Goal: Information Seeking & Learning: Learn about a topic

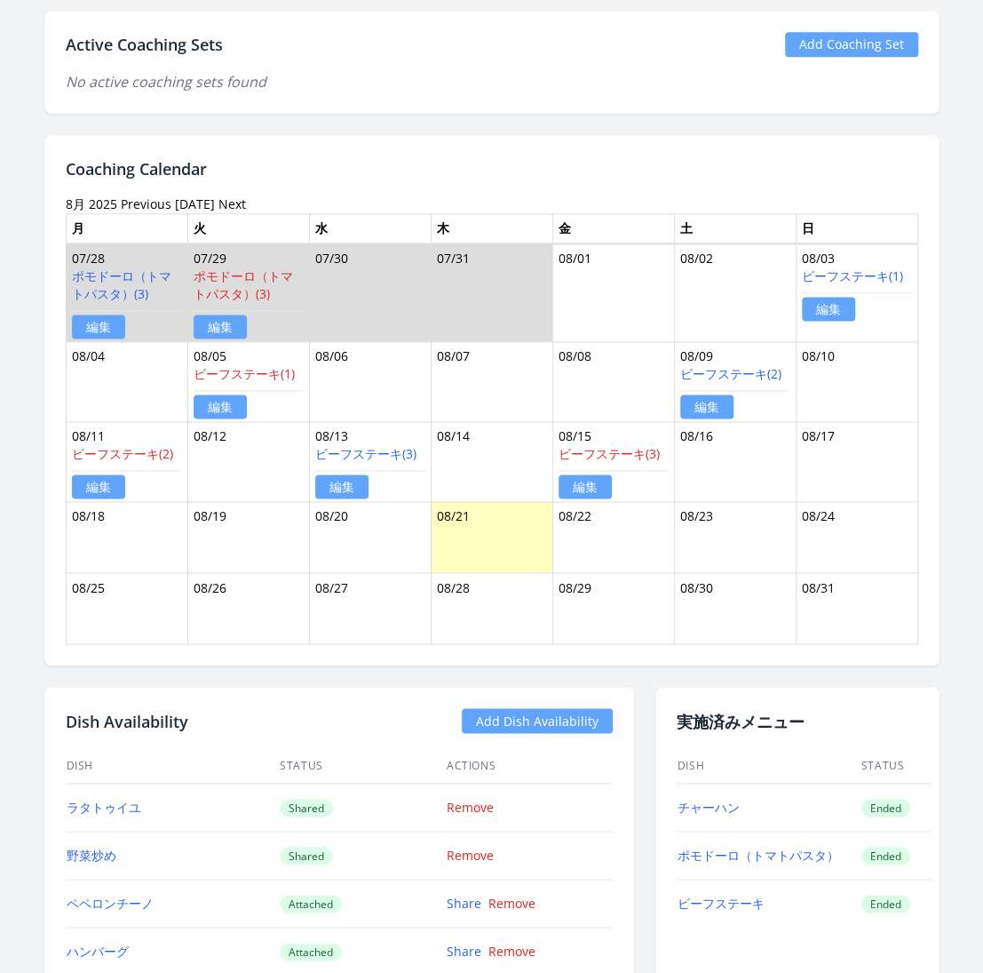
scroll to position [919, 0]
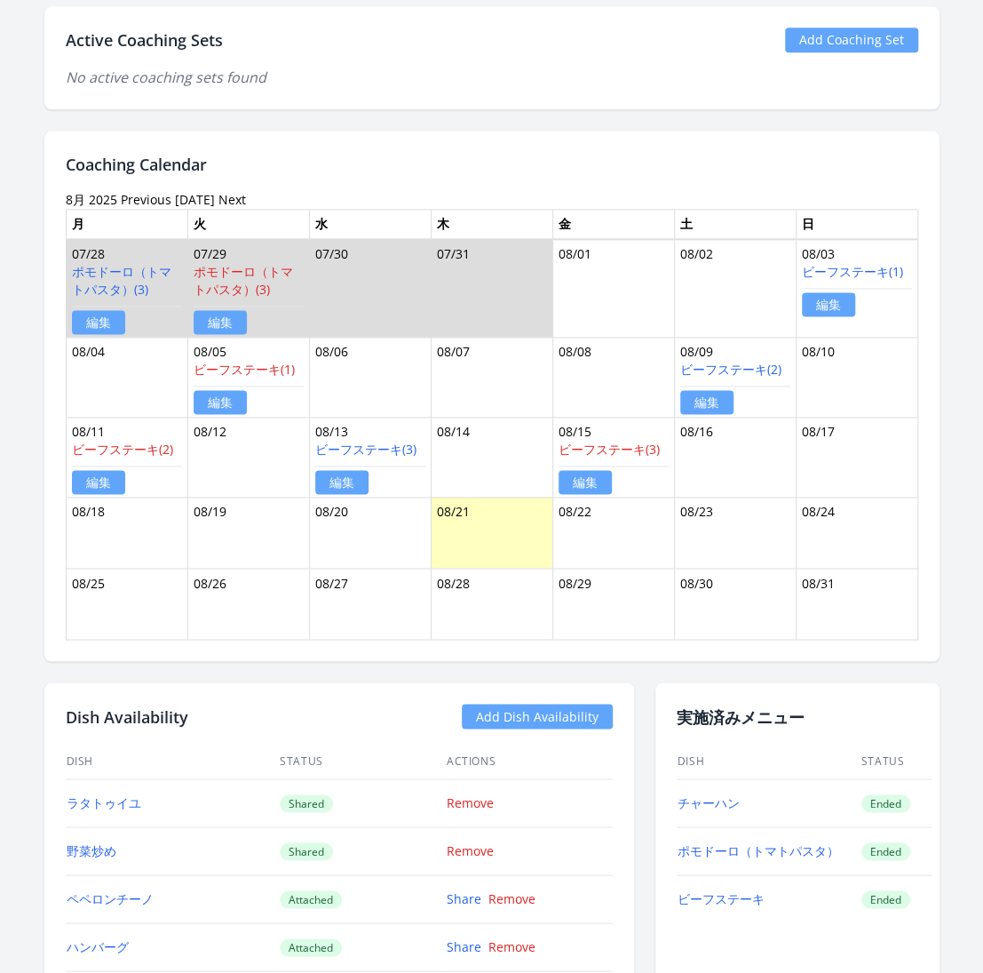
click at [147, 197] on link "Previous" at bounding box center [146, 199] width 51 height 17
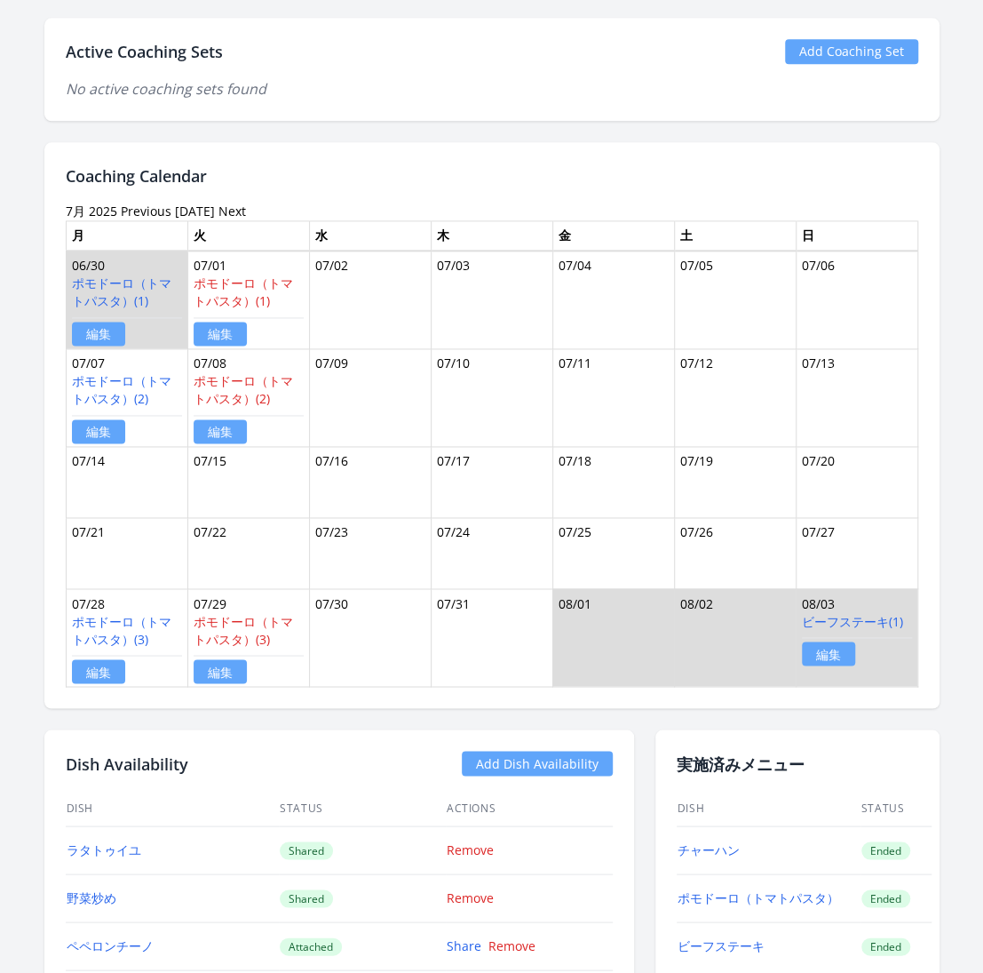
scroll to position [924, 0]
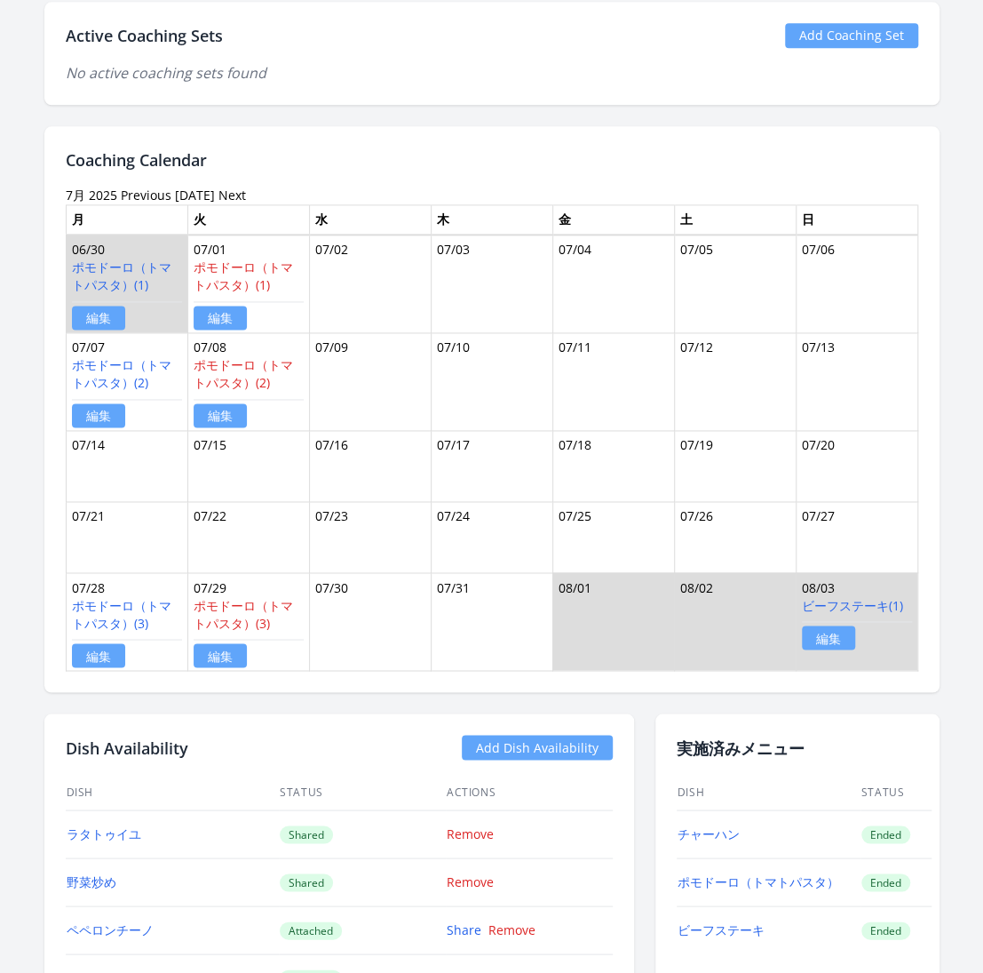
click at [125, 188] on link "Previous" at bounding box center [146, 195] width 51 height 17
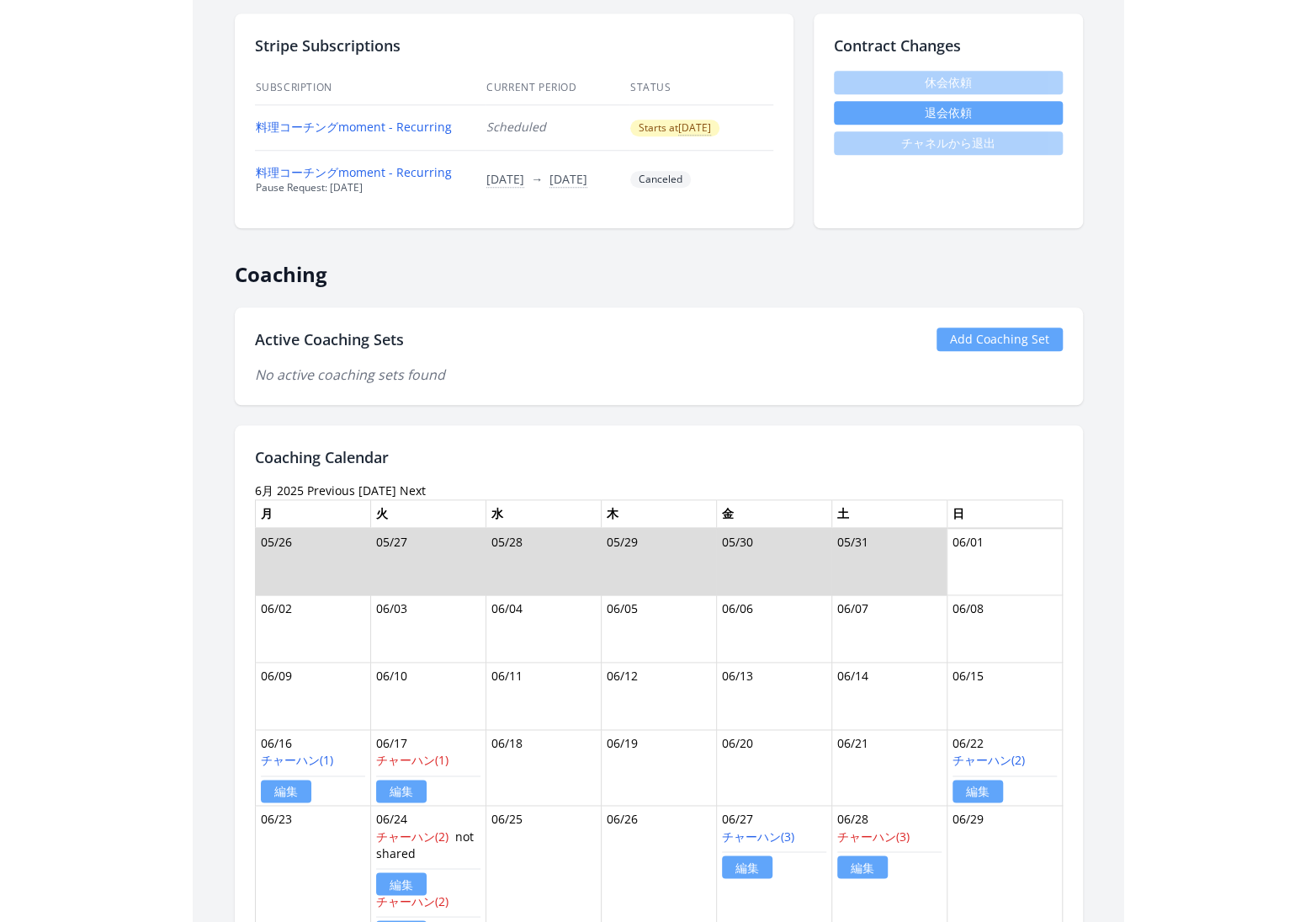
scroll to position [845, 0]
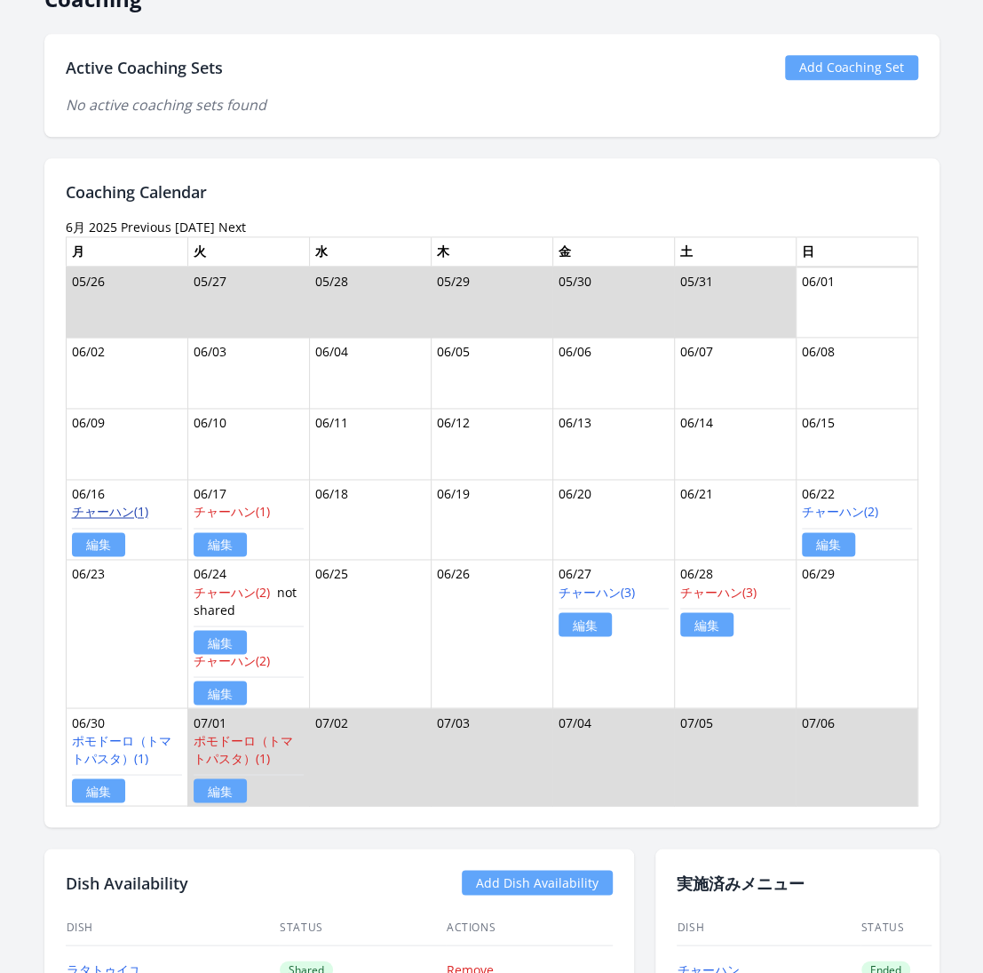
click at [120, 505] on link "チャーハン(1)" at bounding box center [110, 511] width 76 height 17
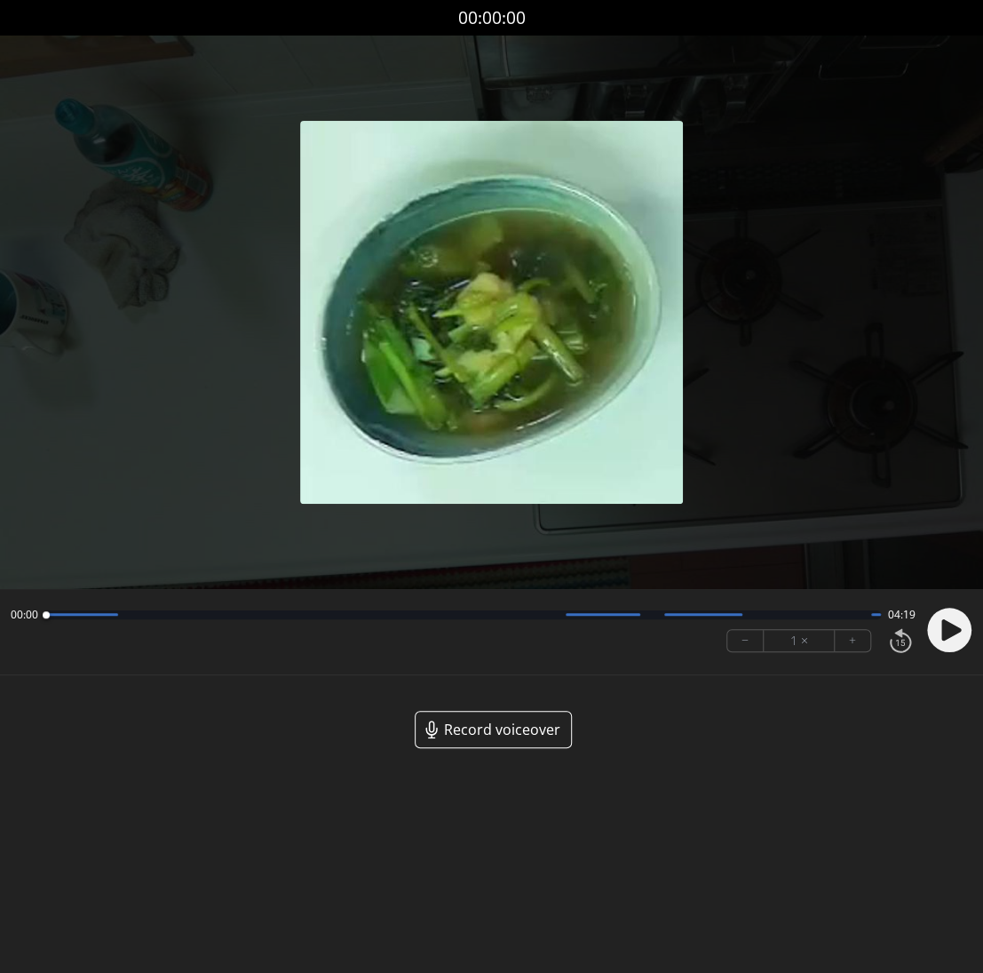
click at [494, 732] on span "Record voiceover" at bounding box center [502, 729] width 116 height 21
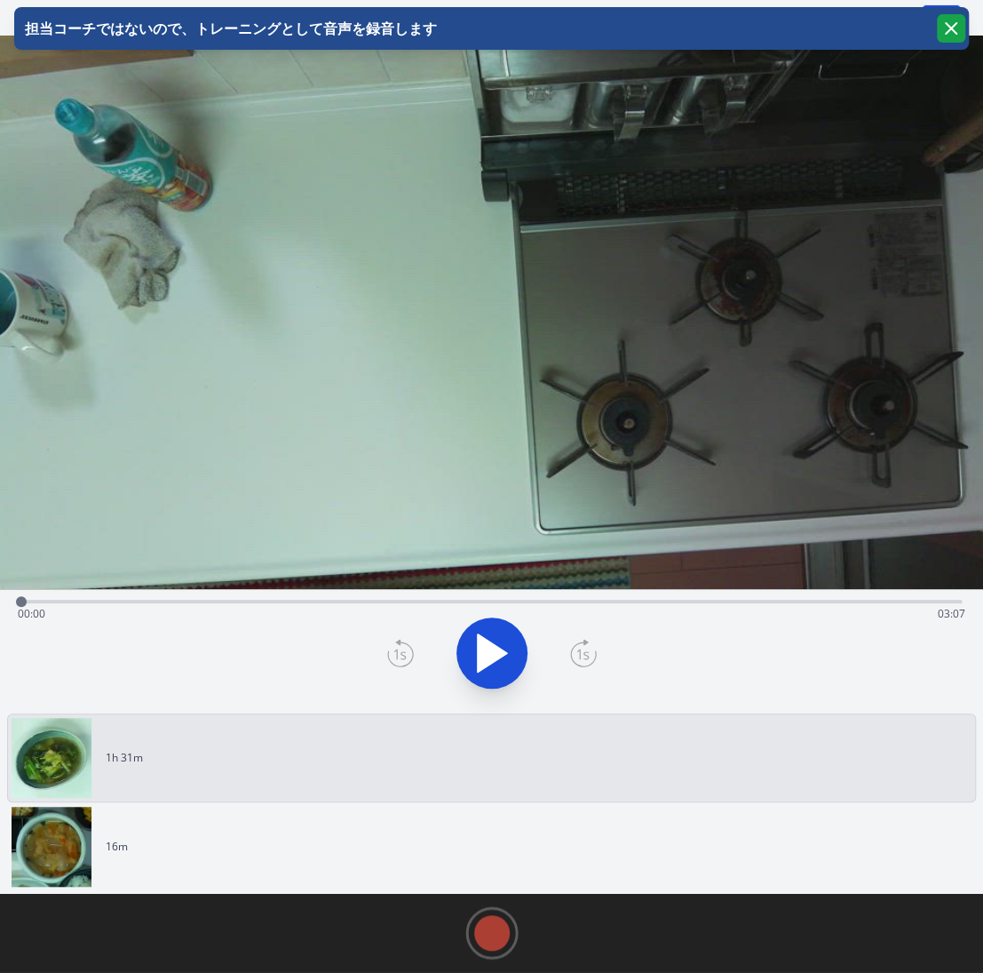
click at [953, 26] on icon "button" at bounding box center [951, 28] width 11 height 11
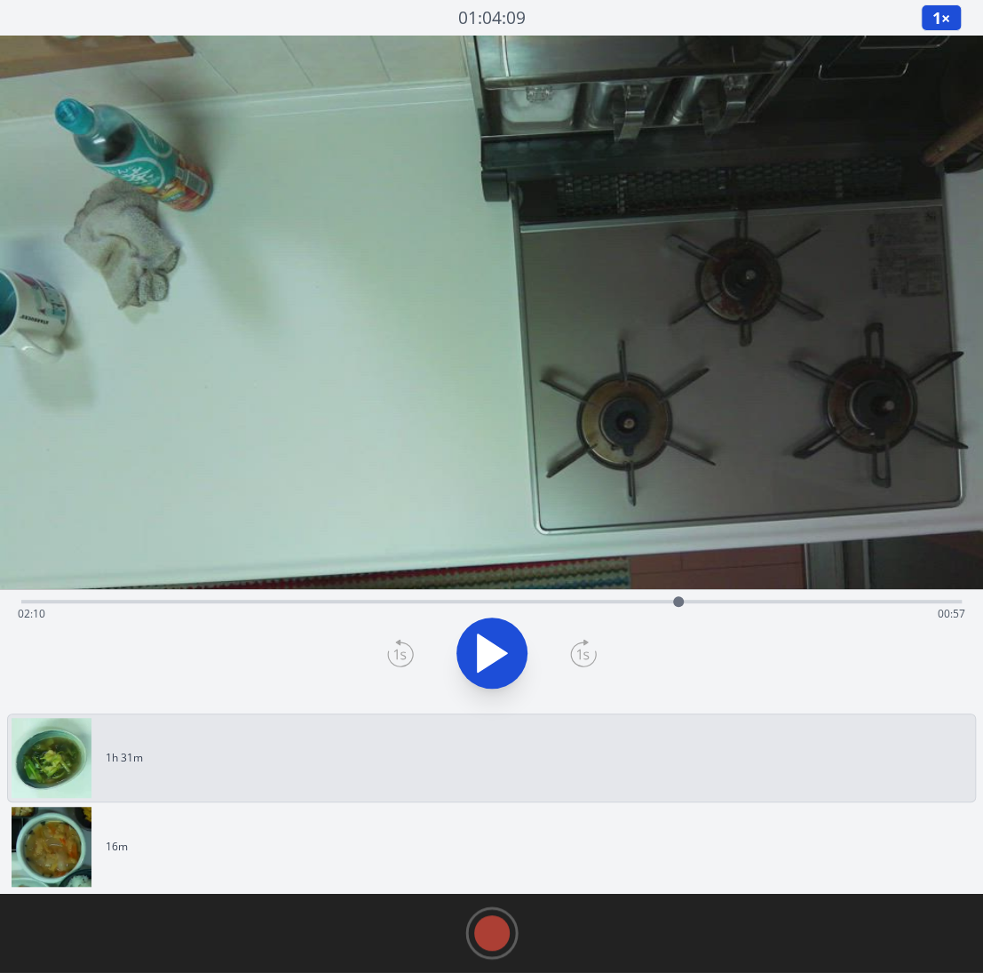
drag, startPoint x: 18, startPoint y: 604, endPoint x: 679, endPoint y: 561, distance: 662.3
click at [679, 561] on div "Time elapsed: 02:10 Time remaining: 00:57 View your cooking diary" at bounding box center [491, 371] width 983 height 671
drag, startPoint x: 680, startPoint y: 602, endPoint x: 730, endPoint y: 594, distance: 51.3
click at [730, 594] on div at bounding box center [730, 601] width 27 height 27
click at [734, 601] on div at bounding box center [733, 601] width 11 height 11
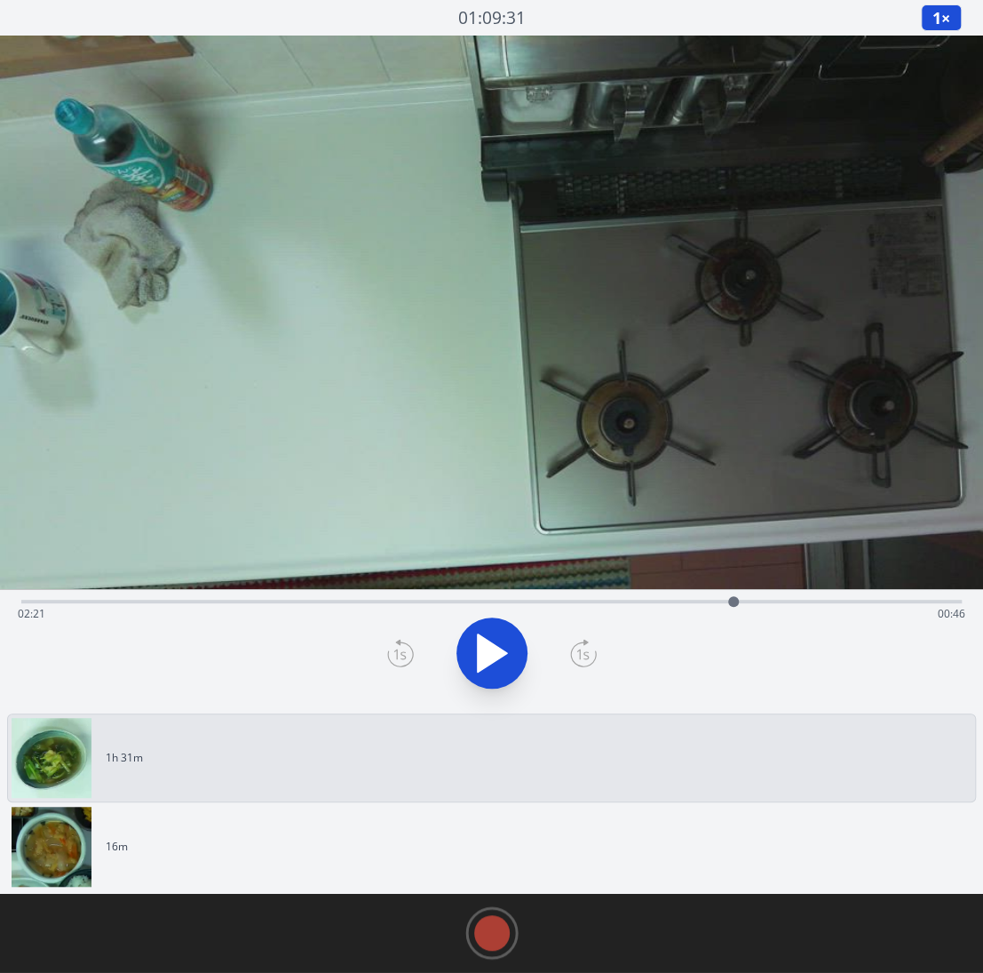
click at [946, 22] on button "1 ×" at bounding box center [941, 17] width 41 height 27
click at [941, 44] on li "0.25×" at bounding box center [946, 42] width 50 height 28
drag, startPoint x: 731, startPoint y: 599, endPoint x: 601, endPoint y: 596, distance: 129.7
click at [590, 596] on div at bounding box center [584, 601] width 11 height 11
click at [495, 637] on icon at bounding box center [492, 653] width 50 height 50
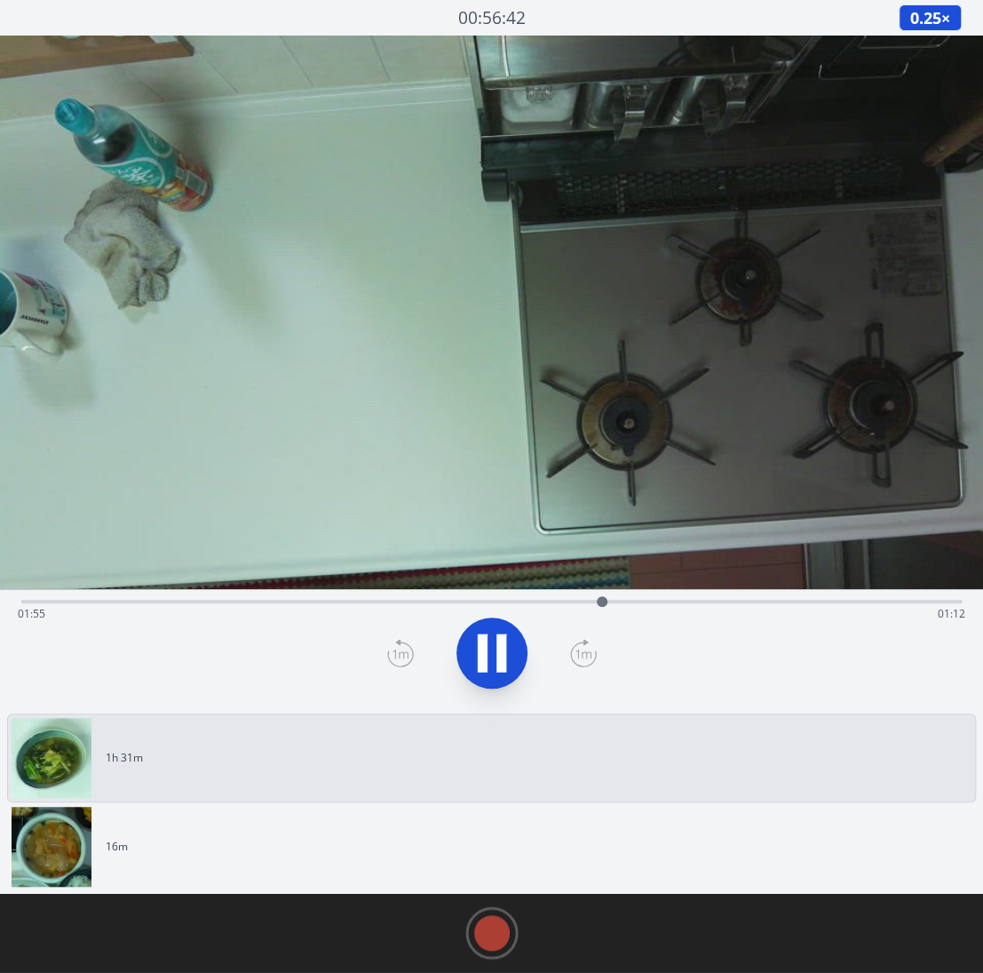
click at [622, 600] on div "Time elapsed: 01:55 Time remaining: 01:12" at bounding box center [492, 614] width 948 height 28
click at [640, 601] on div "Time elapsed: 01:59 Time remaining: 01:08" at bounding box center [492, 614] width 948 height 28
click at [650, 602] on div at bounding box center [641, 601] width 27 height 27
click at [667, 601] on div at bounding box center [655, 601] width 27 height 27
click at [686, 598] on div "Time elapsed: 02:08 Time remaining: 00:59" at bounding box center [491, 599] width 941 height 21
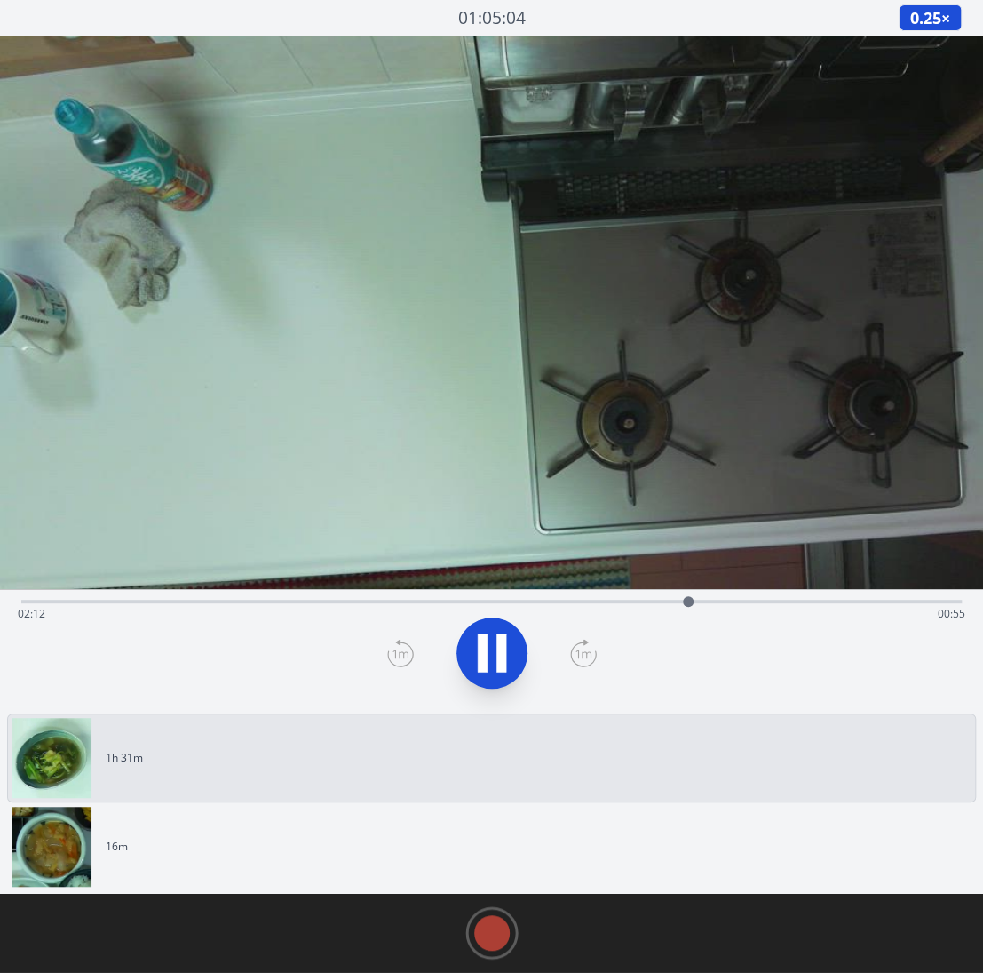
click at [706, 601] on div "Time elapsed: 02:12 Time remaining: 00:55" at bounding box center [492, 614] width 948 height 28
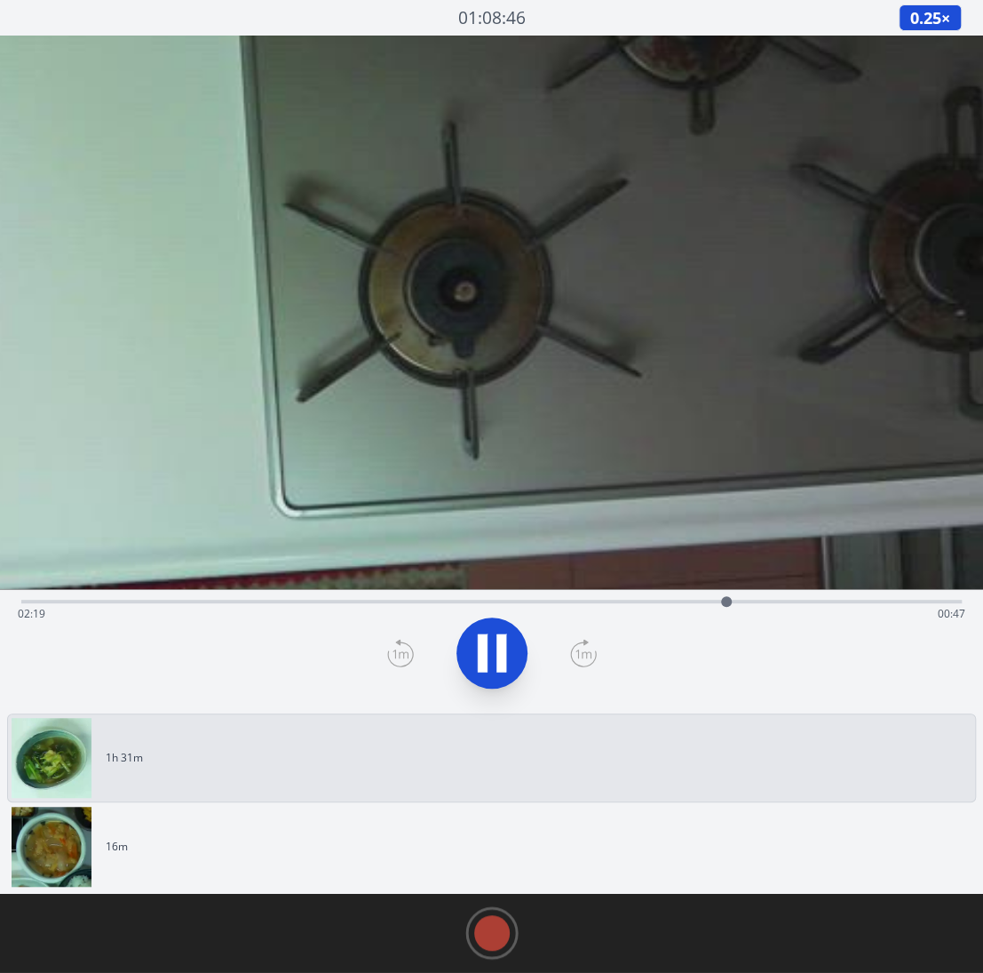
drag, startPoint x: 768, startPoint y: 491, endPoint x: 487, endPoint y: 220, distance: 390.1
click at [487, 220] on video at bounding box center [186, 66] width 2002 height 1126
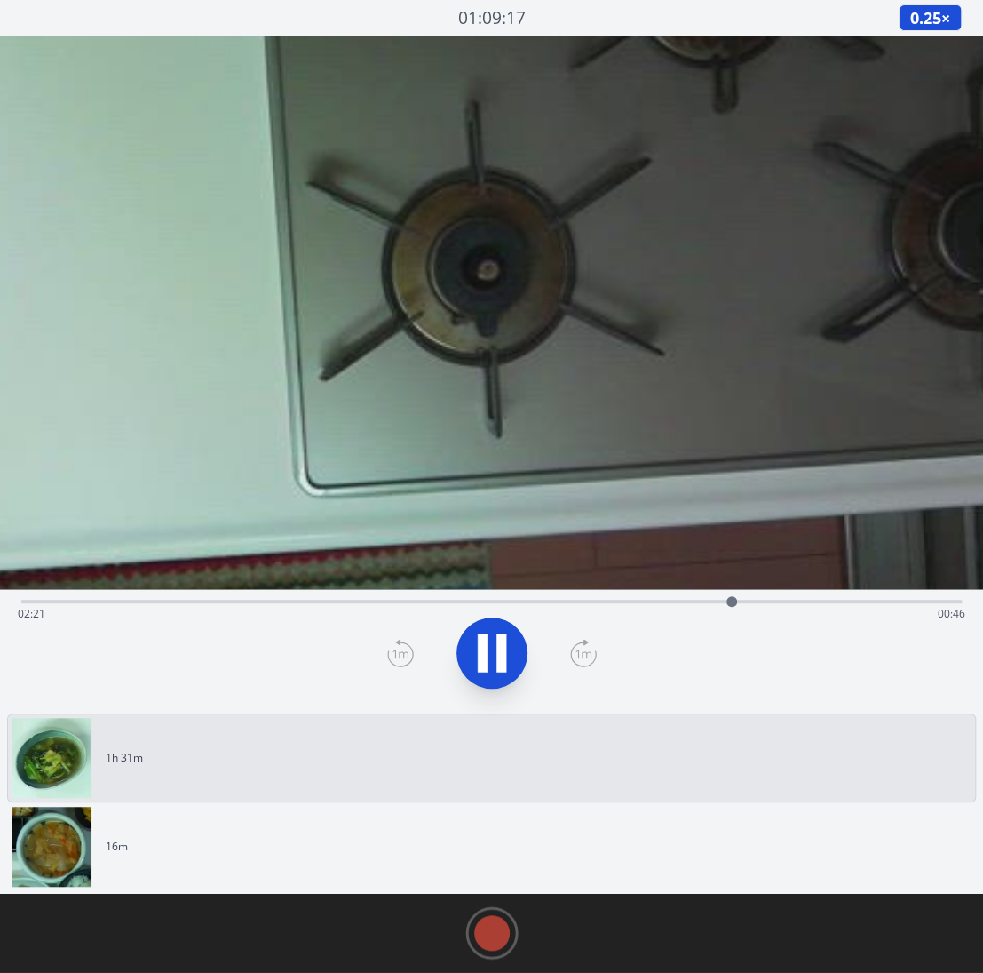
click at [691, 600] on div "Time elapsed: 02:21 Time remaining: 00:46" at bounding box center [492, 614] width 948 height 28
click at [712, 600] on div "Time elapsed: 02:13 Time remaining: 00:54" at bounding box center [492, 614] width 948 height 28
drag, startPoint x: 779, startPoint y: 600, endPoint x: 495, endPoint y: 587, distance: 284.5
click at [495, 588] on div at bounding box center [494, 601] width 27 height 27
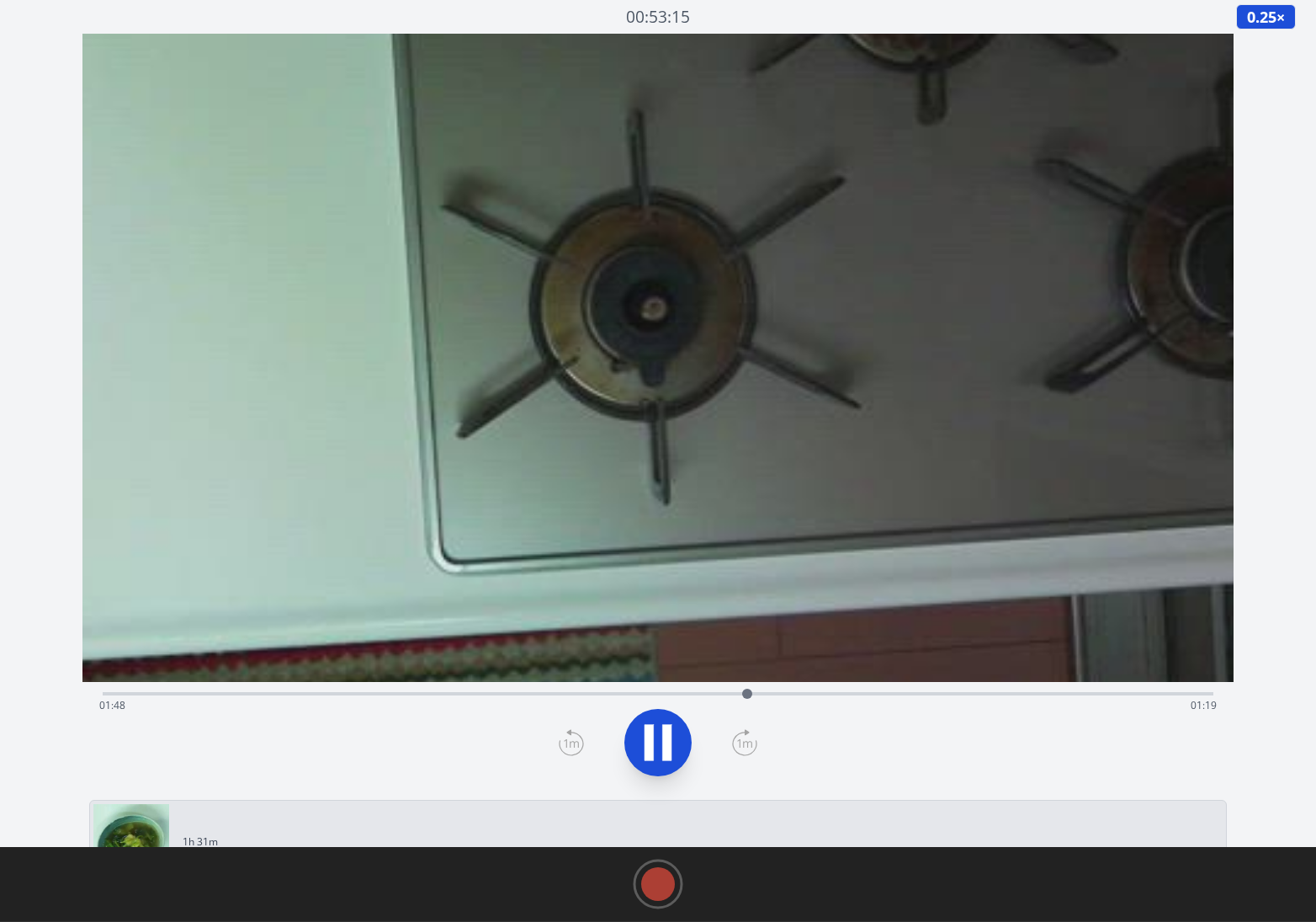
click at [653, 747] on icon at bounding box center [649, 743] width 9 height 36
drag, startPoint x: 749, startPoint y: 691, endPoint x: 378, endPoint y: 670, distance: 371.6
click at [378, 670] on div "Time elapsed: 00:46 Time remaining: 02:21 View your cooking diary" at bounding box center [658, 413] width 1152 height 759
click at [564, 746] on icon at bounding box center [571, 742] width 26 height 27
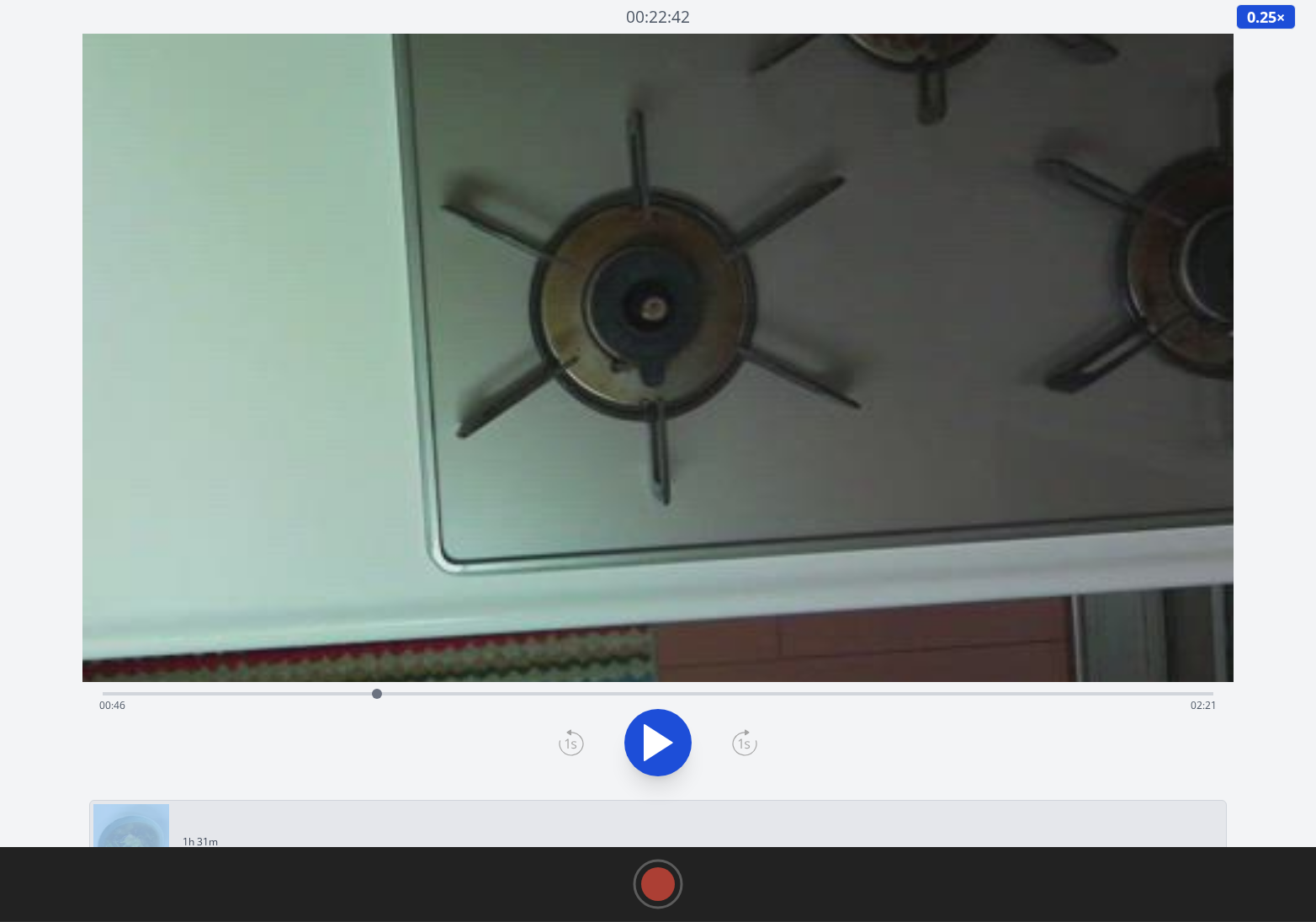
click at [564, 746] on icon at bounding box center [571, 742] width 26 height 27
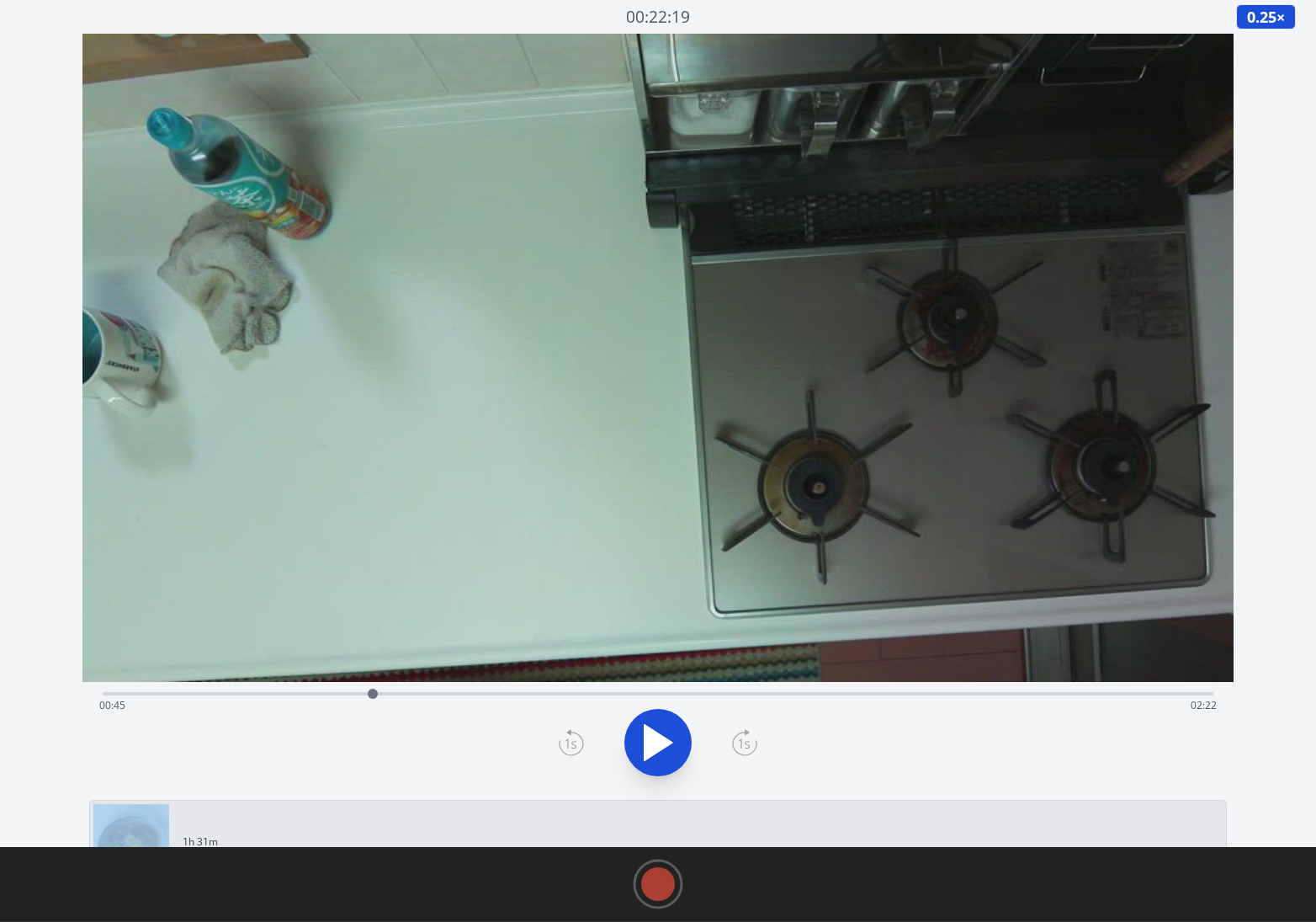
click at [373, 694] on div at bounding box center [372, 694] width 10 height 10
click at [751, 745] on icon at bounding box center [745, 742] width 26 height 27
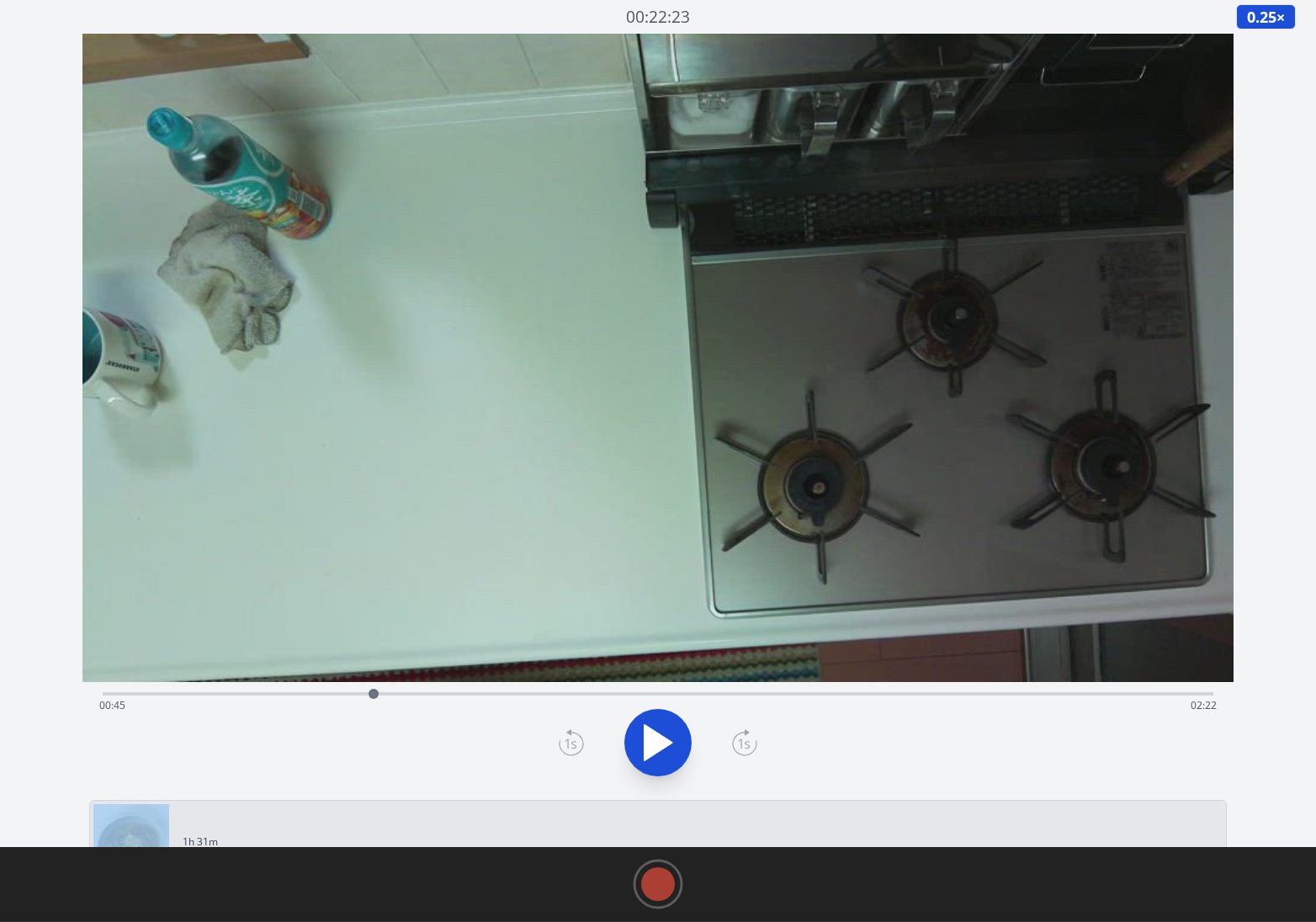
click at [751, 745] on icon at bounding box center [745, 742] width 26 height 27
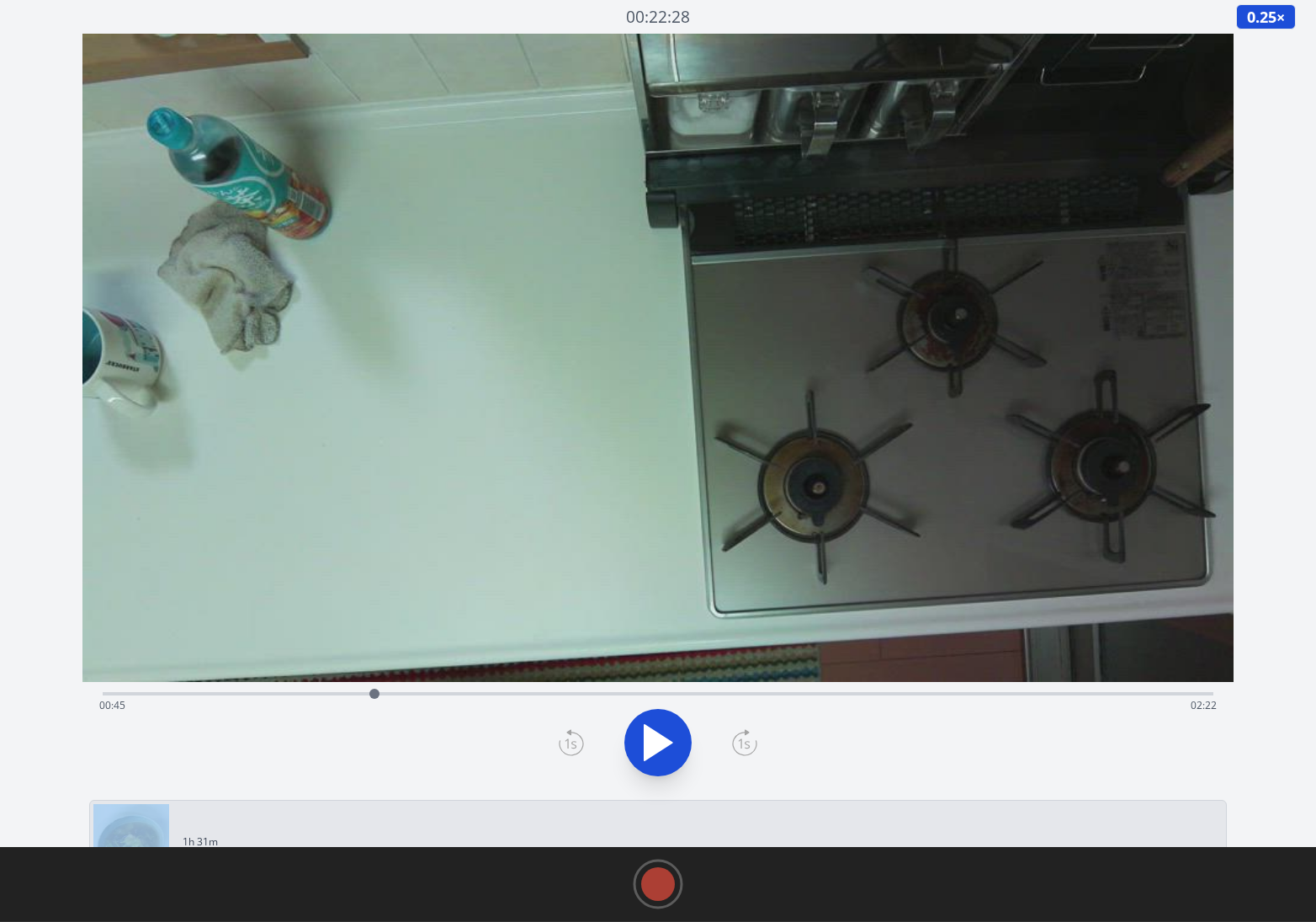
click at [751, 745] on icon at bounding box center [745, 742] width 26 height 27
click at [742, 738] on icon at bounding box center [745, 742] width 26 height 27
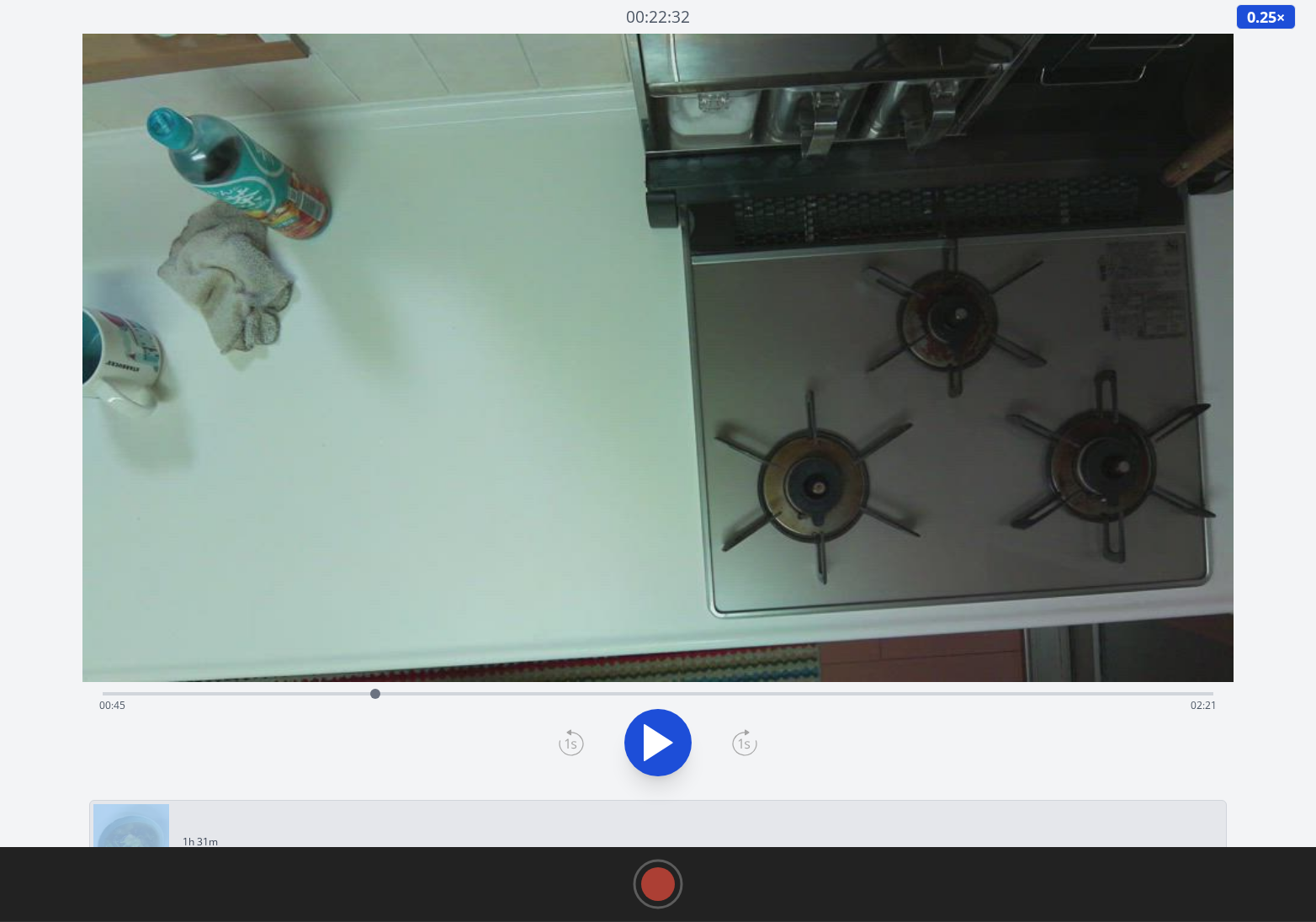
click at [742, 738] on icon at bounding box center [745, 742] width 26 height 27
drag, startPoint x: 377, startPoint y: 691, endPoint x: 387, endPoint y: 691, distance: 10.0
click at [387, 691] on div at bounding box center [386, 694] width 10 height 10
click at [746, 744] on icon at bounding box center [745, 742] width 26 height 27
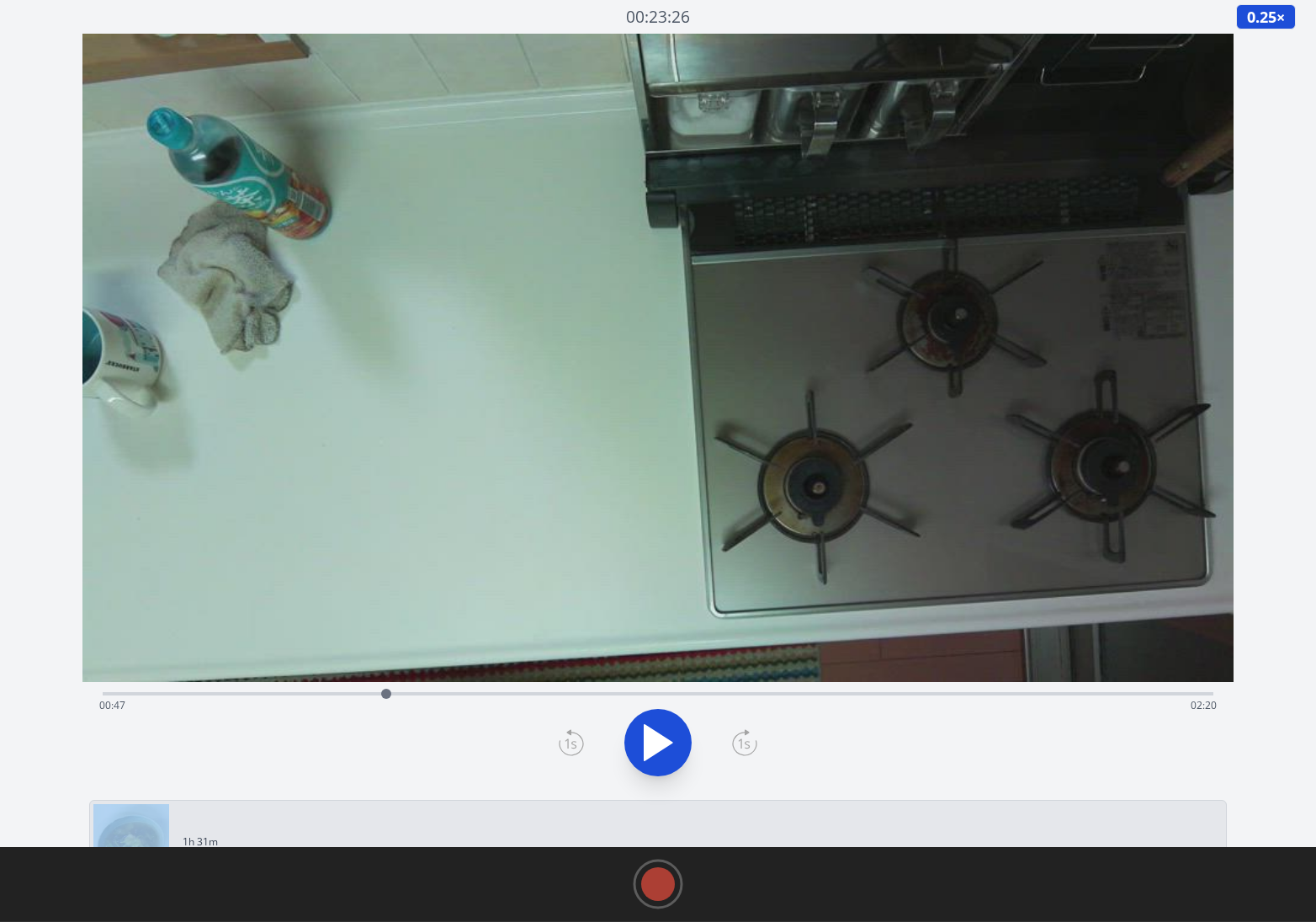
click at [746, 744] on icon at bounding box center [745, 742] width 26 height 27
click at [568, 732] on icon at bounding box center [569, 732] width 4 height 5
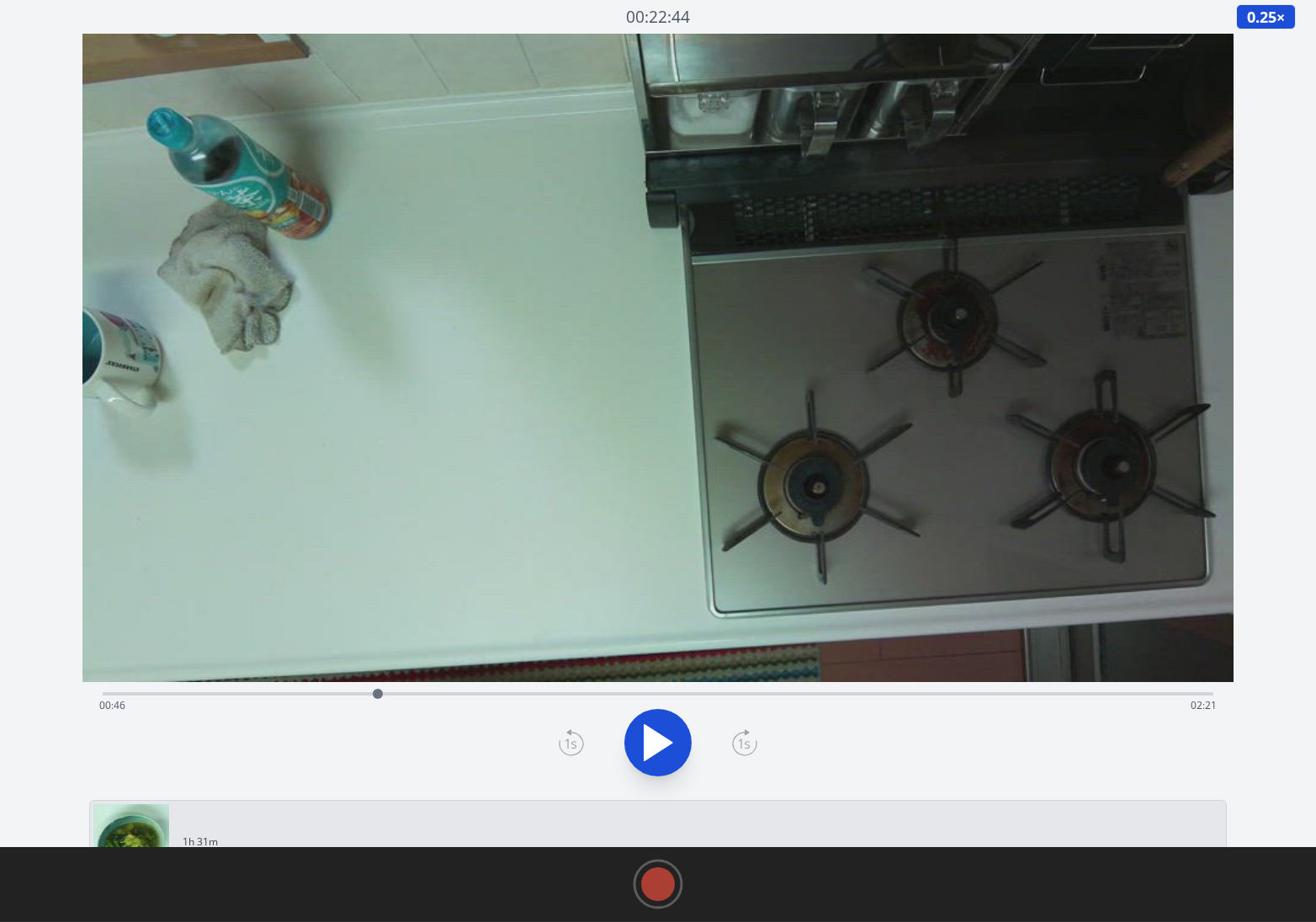
drag, startPoint x: 392, startPoint y: 693, endPoint x: 378, endPoint y: 694, distance: 14.0
click at [378, 694] on div at bounding box center [378, 694] width 26 height 26
click at [741, 740] on icon at bounding box center [745, 742] width 26 height 27
click at [741, 741] on icon at bounding box center [745, 742] width 26 height 27
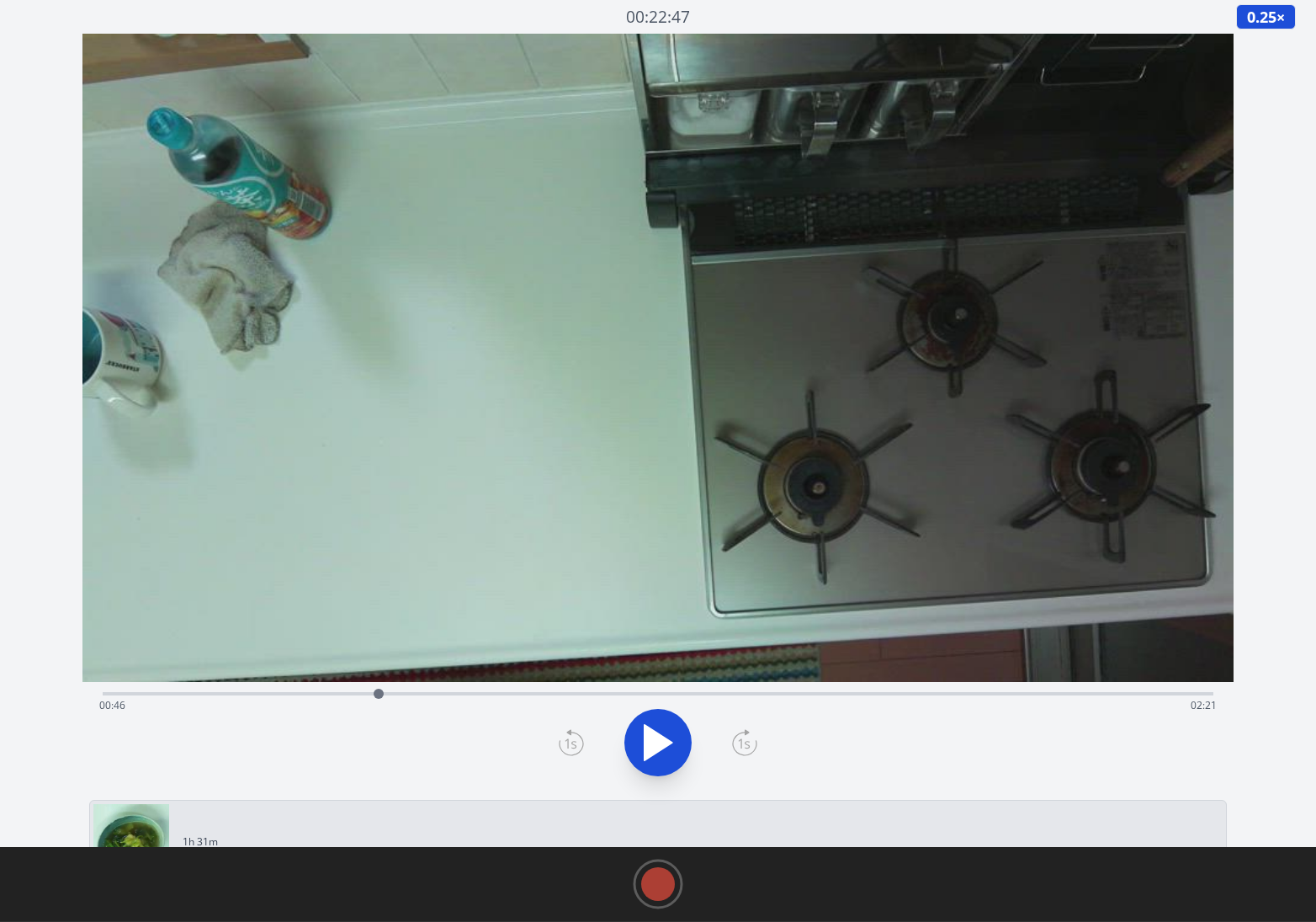
click at [741, 741] on icon at bounding box center [745, 742] width 26 height 27
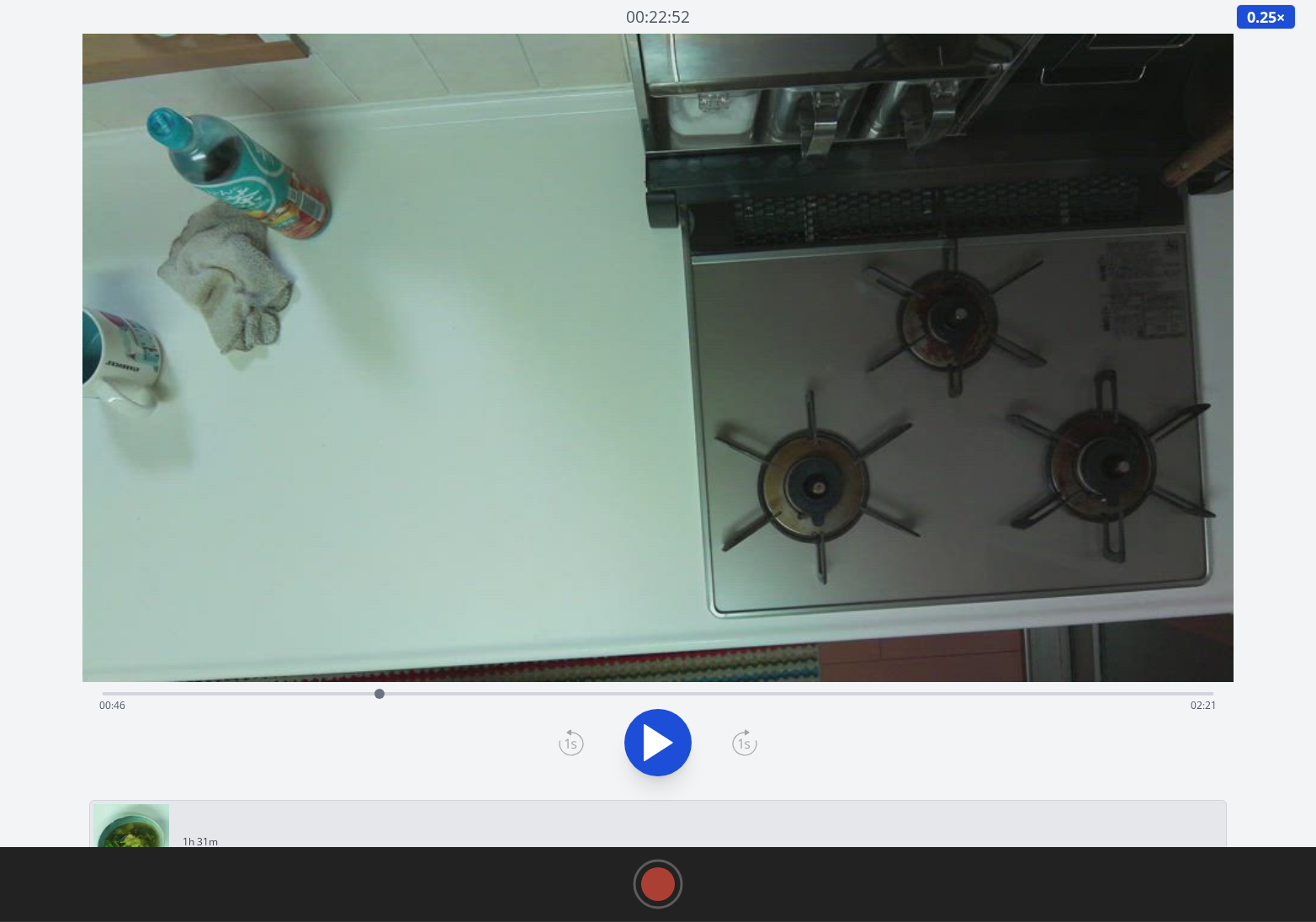
click at [741, 741] on icon at bounding box center [745, 742] width 26 height 27
click at [373, 691] on div at bounding box center [373, 694] width 10 height 10
click at [569, 736] on icon at bounding box center [571, 742] width 26 height 27
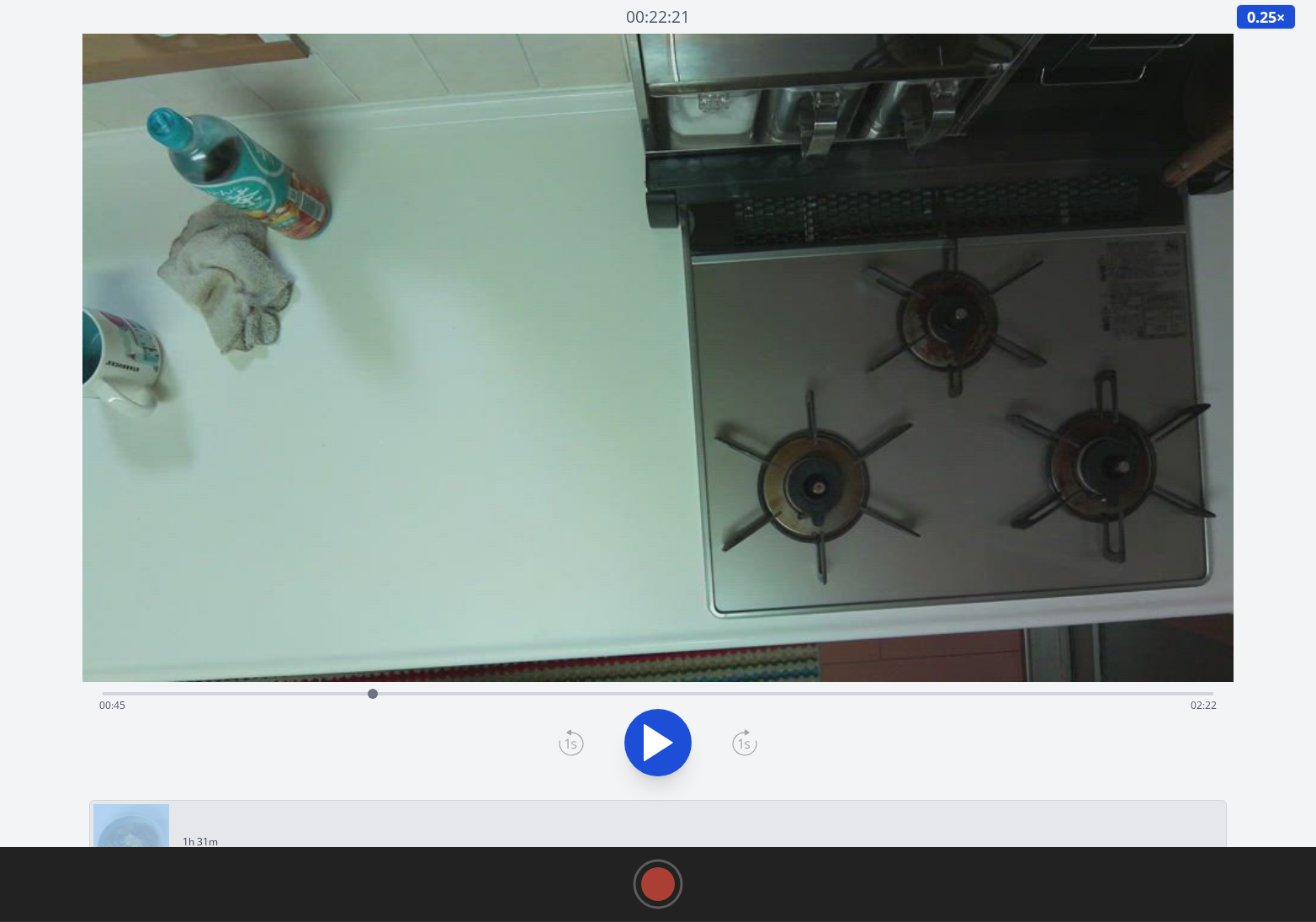
click at [569, 736] on icon at bounding box center [571, 742] width 26 height 27
click at [758, 743] on div at bounding box center [658, 742] width 1132 height 81
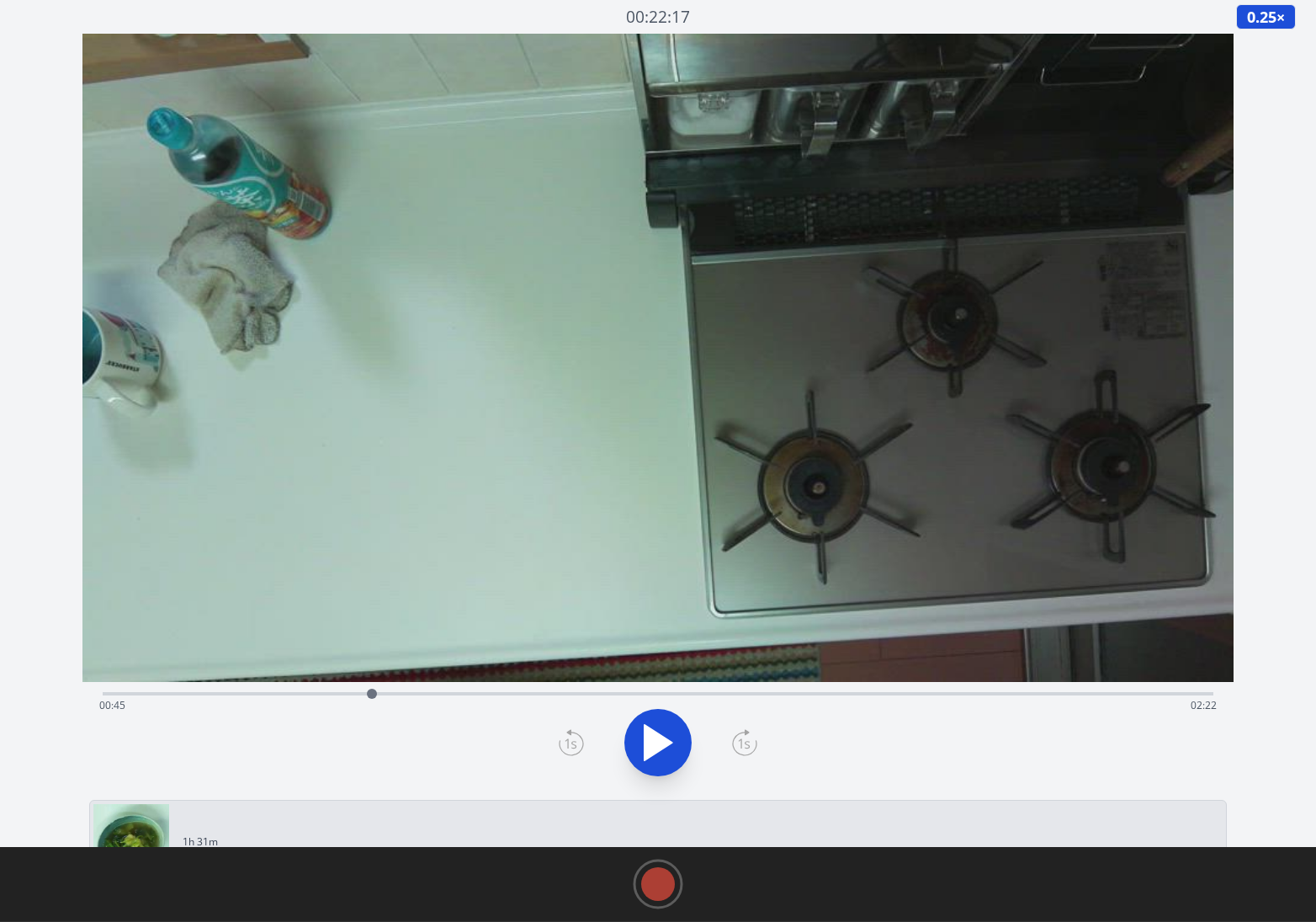
click at [747, 728] on div at bounding box center [658, 742] width 1132 height 81
click at [745, 735] on icon at bounding box center [745, 742] width 26 height 27
click at [370, 697] on div at bounding box center [372, 694] width 10 height 10
drag, startPoint x: 370, startPoint y: 695, endPoint x: 923, endPoint y: 689, distance: 553.0
click at [923, 689] on div at bounding box center [922, 694] width 10 height 10
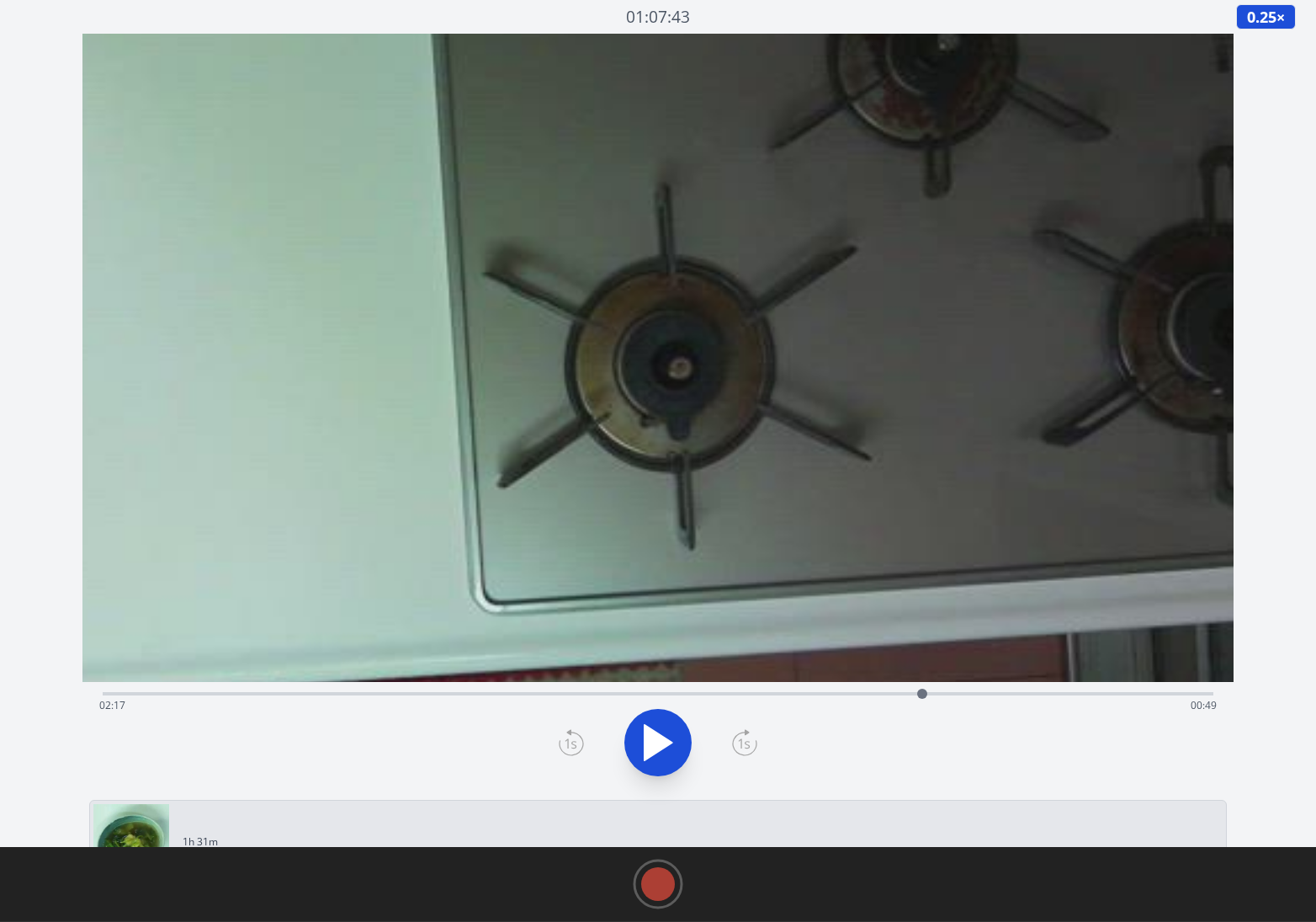
drag, startPoint x: 918, startPoint y: 542, endPoint x: 613, endPoint y: 271, distance: 408.0
click at [614, 271] on video at bounding box center [377, 122] width 2172 height 1221
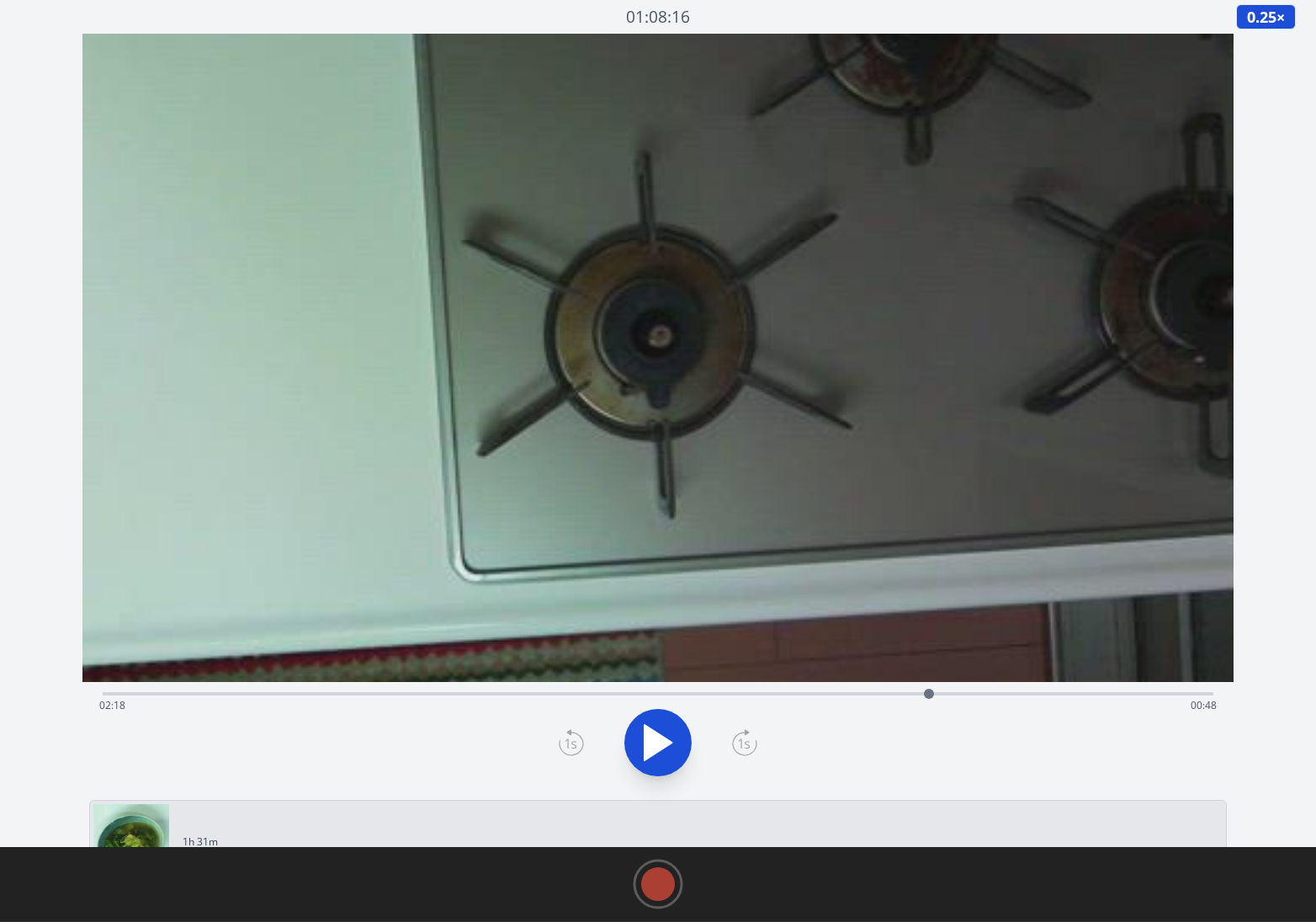
click at [929, 694] on div at bounding box center [928, 694] width 10 height 10
click at [662, 737] on icon at bounding box center [658, 742] width 27 height 35
click at [662, 737] on icon at bounding box center [667, 743] width 9 height 36
drag, startPoint x: 934, startPoint y: 695, endPoint x: 813, endPoint y: 693, distance: 121.0
click at [813, 693] on div at bounding box center [813, 694] width 10 height 10
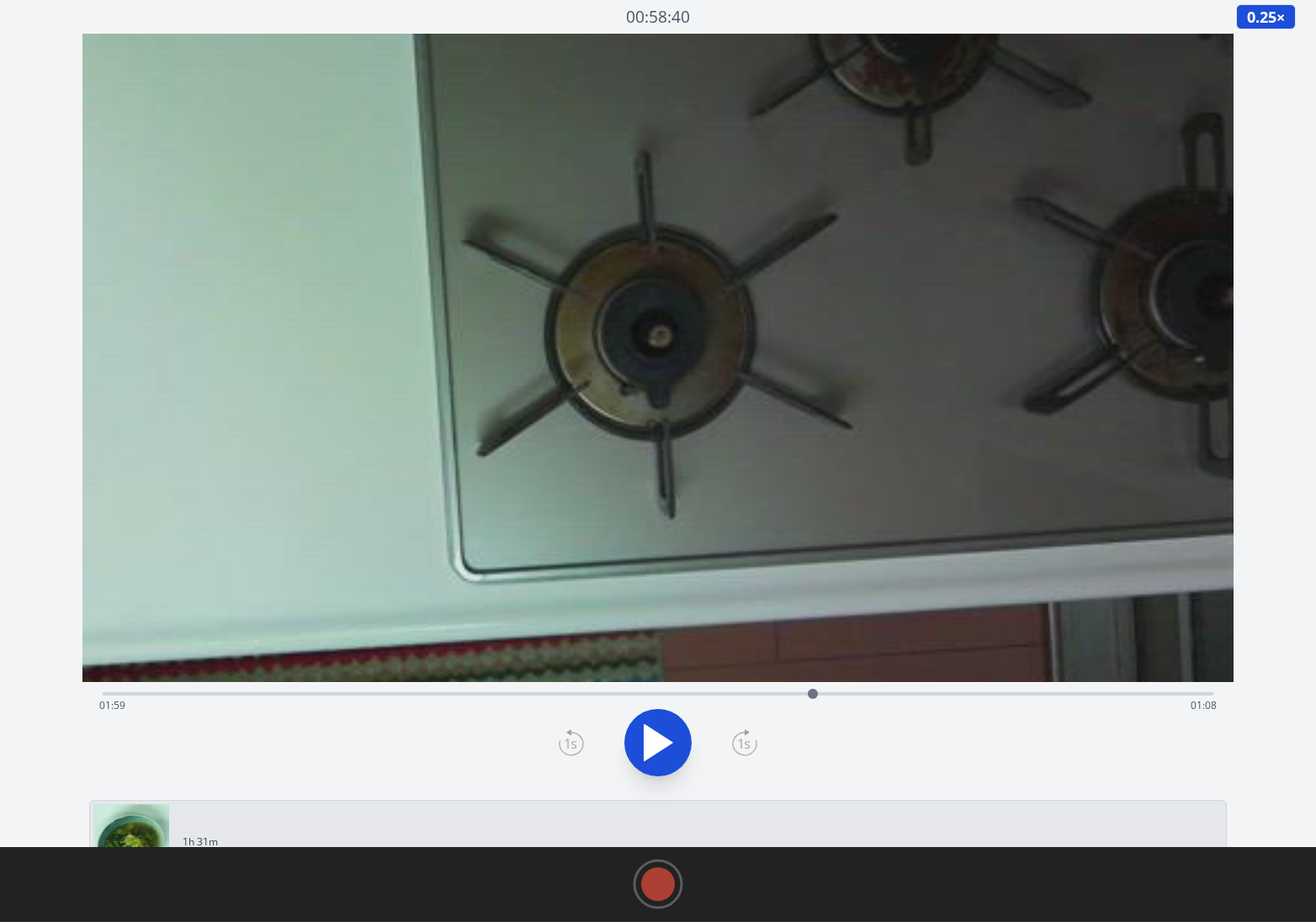
click at [666, 735] on icon at bounding box center [658, 743] width 47 height 47
click at [840, 693] on div "Time elapsed: 01:59 Time remaining: 01:07" at bounding box center [658, 705] width 1119 height 27
click at [659, 749] on icon at bounding box center [658, 743] width 47 height 47
drag, startPoint x: 840, startPoint y: 692, endPoint x: 908, endPoint y: 700, distance: 68.5
click at [908, 700] on div at bounding box center [907, 694] width 26 height 26
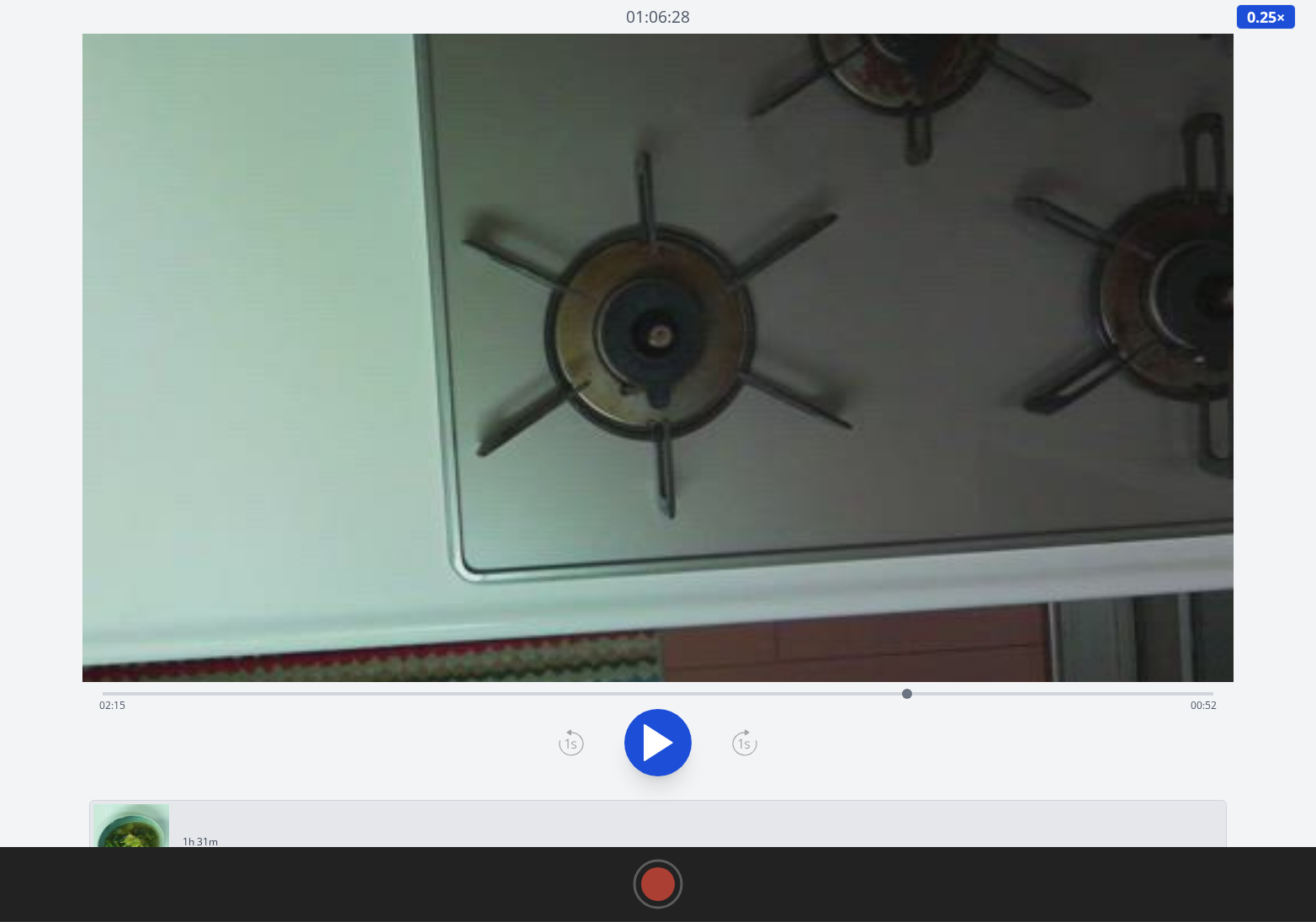
click at [574, 750] on icon at bounding box center [571, 742] width 26 height 27
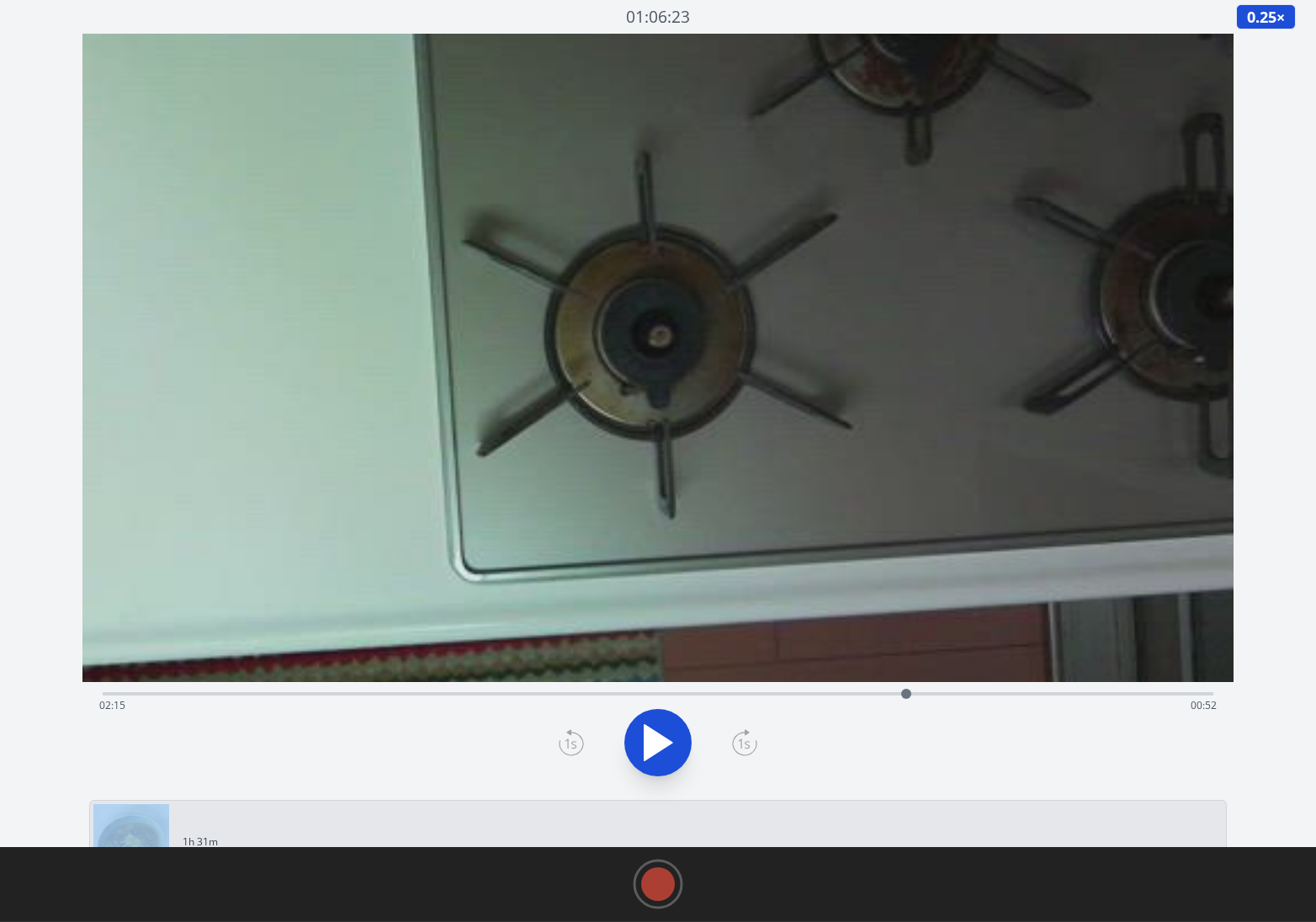
click at [574, 750] on icon at bounding box center [571, 742] width 26 height 27
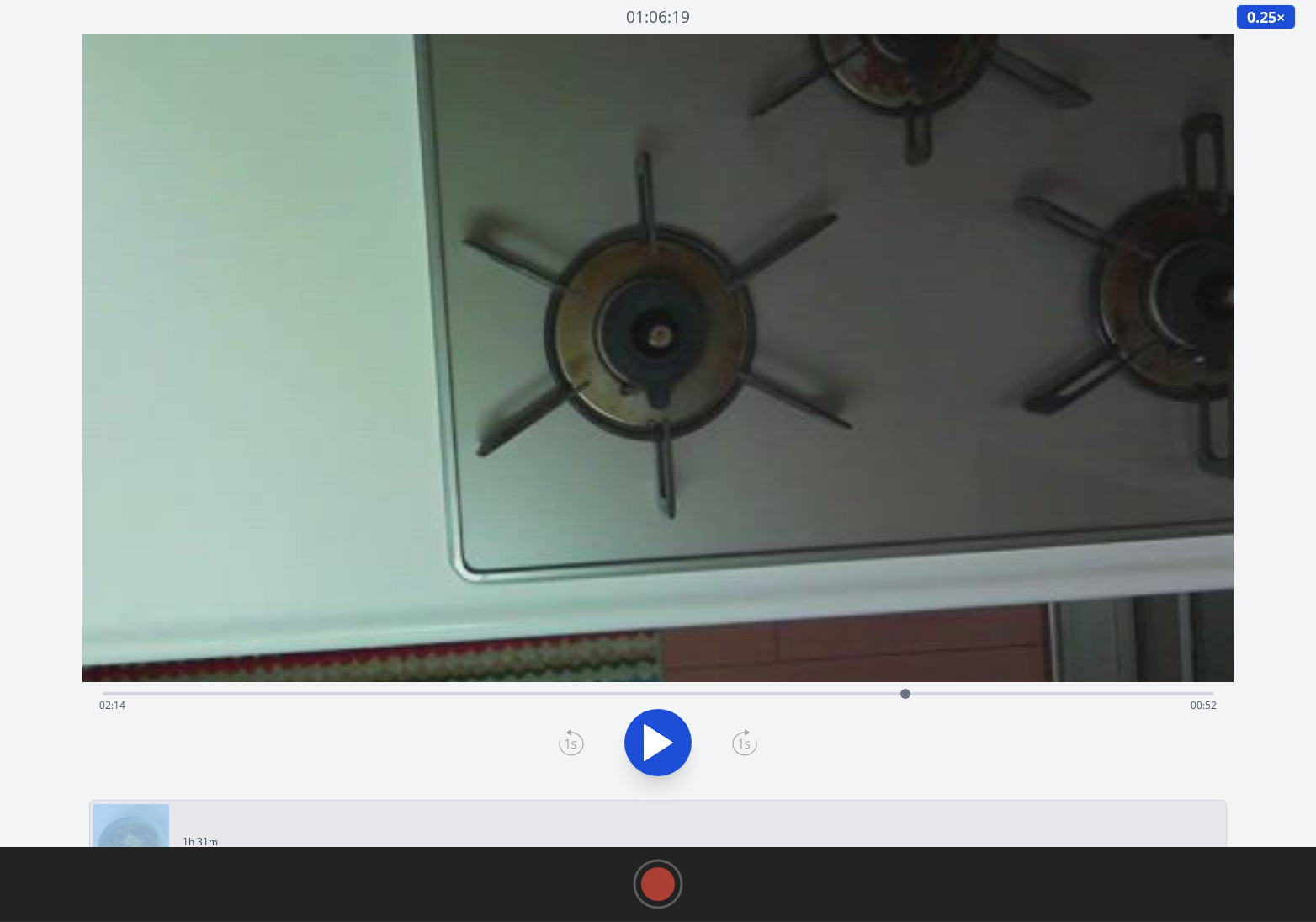
click at [574, 750] on icon at bounding box center [571, 742] width 26 height 27
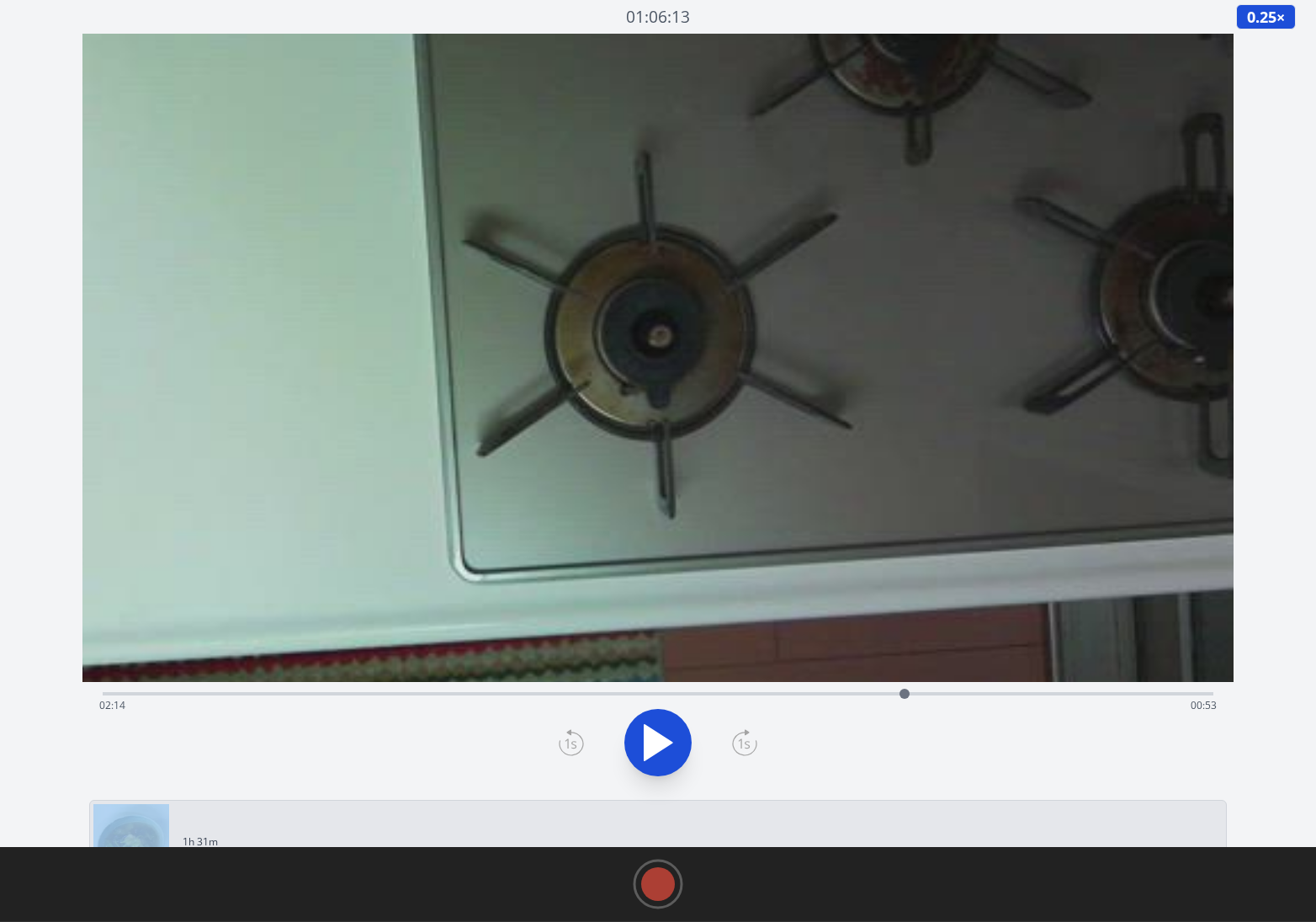
click at [574, 750] on icon at bounding box center [571, 742] width 26 height 27
drag, startPoint x: 899, startPoint y: 693, endPoint x: 916, endPoint y: 693, distance: 17.0
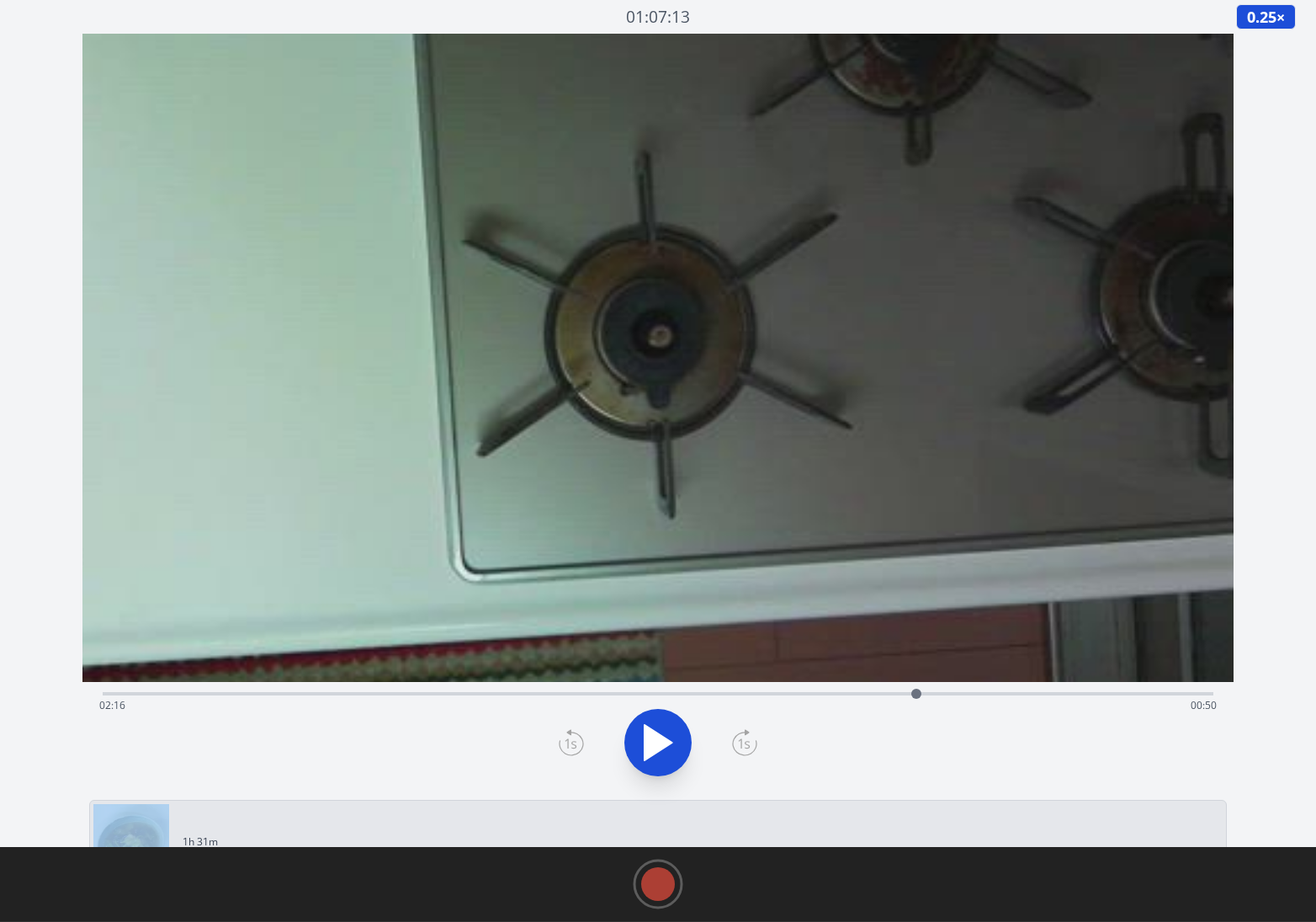
click at [916, 693] on div at bounding box center [916, 694] width 10 height 10
drag, startPoint x: 916, startPoint y: 691, endPoint x: 929, endPoint y: 690, distance: 13.0
click at [929, 690] on div at bounding box center [928, 694] width 10 height 10
drag, startPoint x: 931, startPoint y: 695, endPoint x: 919, endPoint y: 695, distance: 12.0
click at [919, 695] on div at bounding box center [919, 694] width 10 height 10
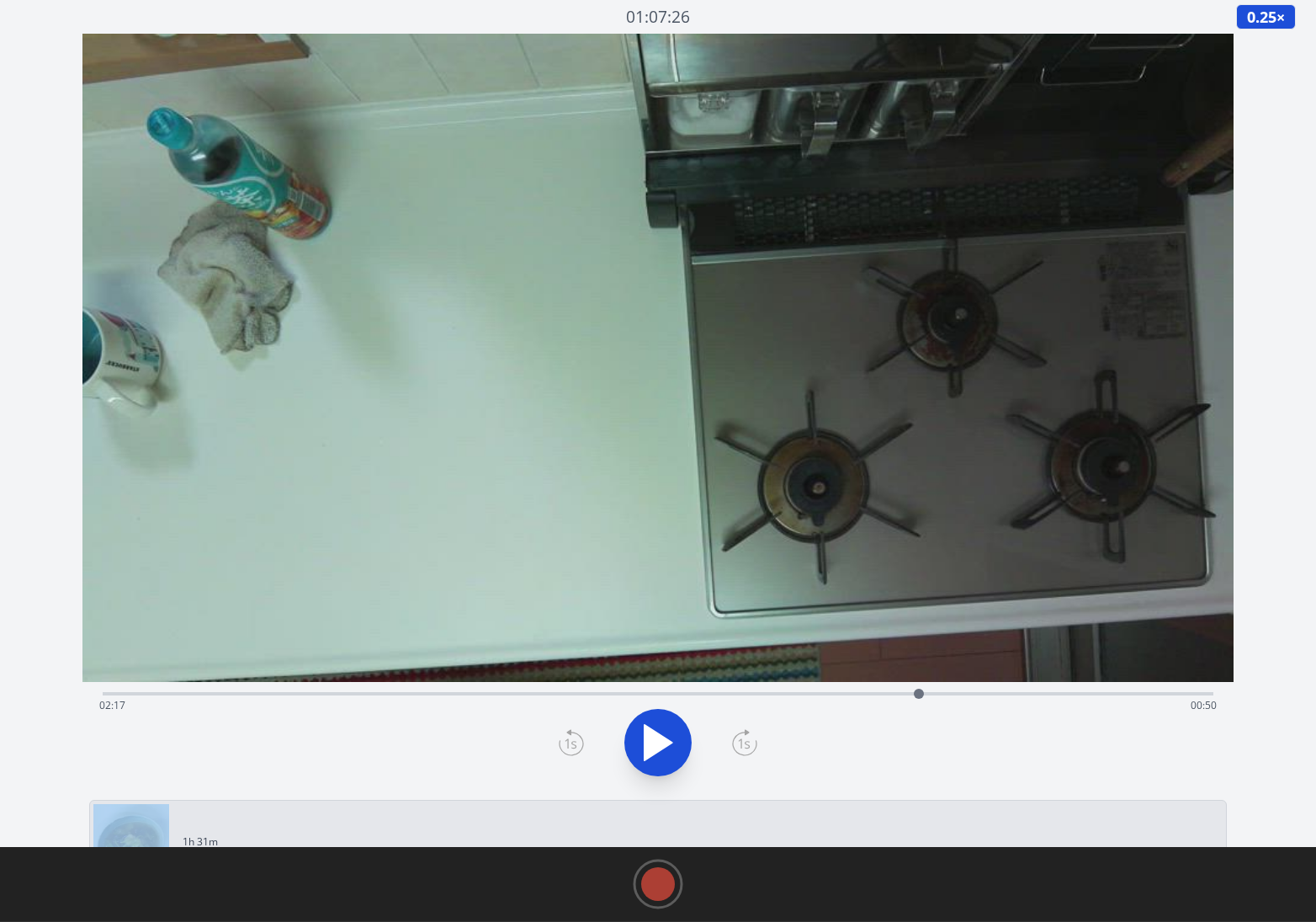
click at [669, 745] on icon at bounding box center [658, 743] width 47 height 47
drag, startPoint x: 1033, startPoint y: 695, endPoint x: 926, endPoint y: 691, distance: 107.1
click at [926, 691] on div at bounding box center [921, 694] width 10 height 10
click at [931, 696] on div "Time elapsed: 02:19 Time remaining: 00:47" at bounding box center [658, 705] width 1119 height 27
click at [931, 692] on div "Time elapsed: 02:27 Time remaining: 00:40" at bounding box center [658, 705] width 1119 height 27
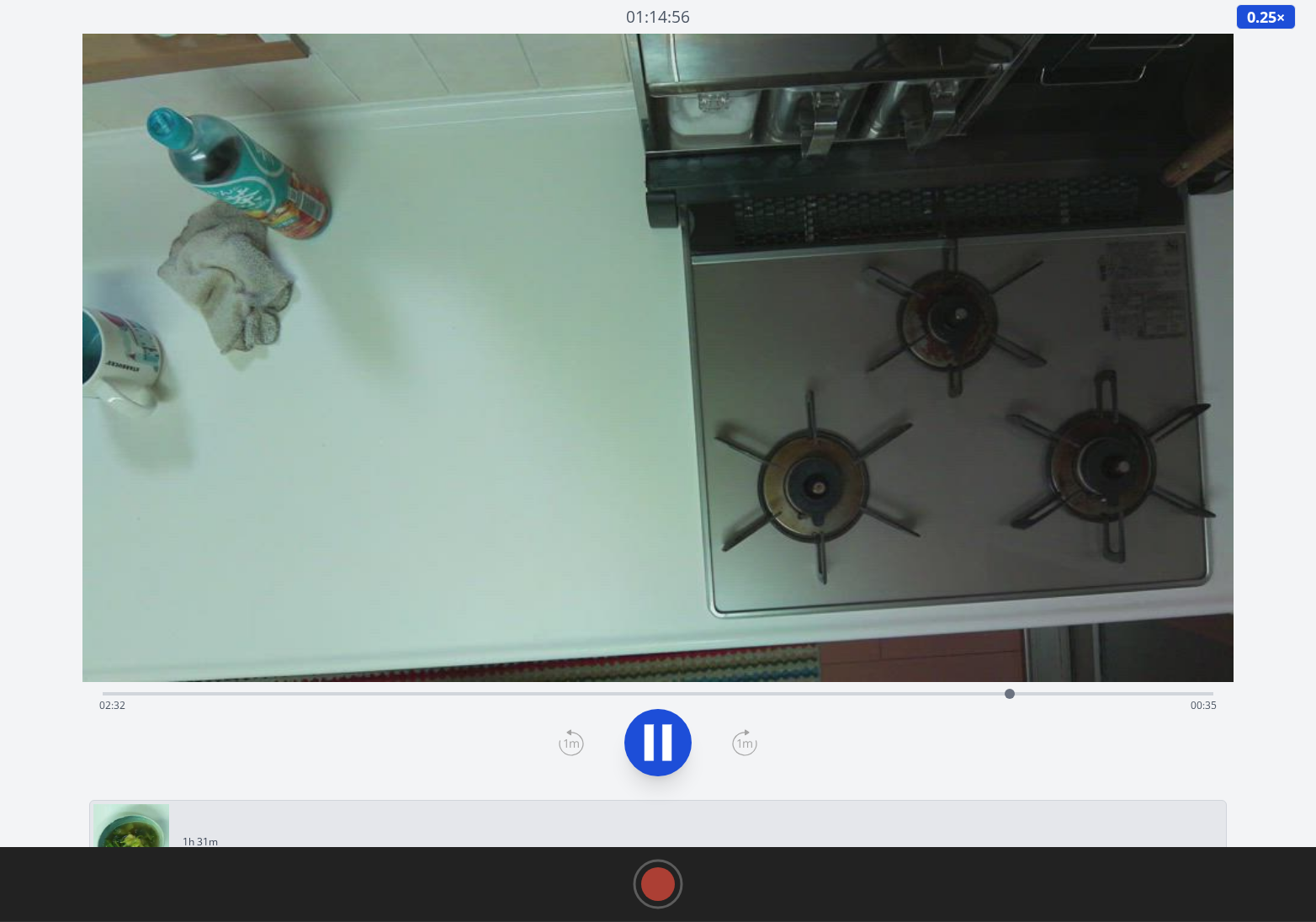
click at [931, 692] on div "Time elapsed: 02:32 Time remaining: 00:35" at bounding box center [658, 705] width 1119 height 27
click at [931, 692] on div at bounding box center [1037, 694] width 26 height 26
drag, startPoint x: 1048, startPoint y: 692, endPoint x: 938, endPoint y: 690, distance: 110.0
click at [931, 690] on div at bounding box center [937, 694] width 10 height 10
click at [668, 739] on icon at bounding box center [667, 743] width 9 height 36
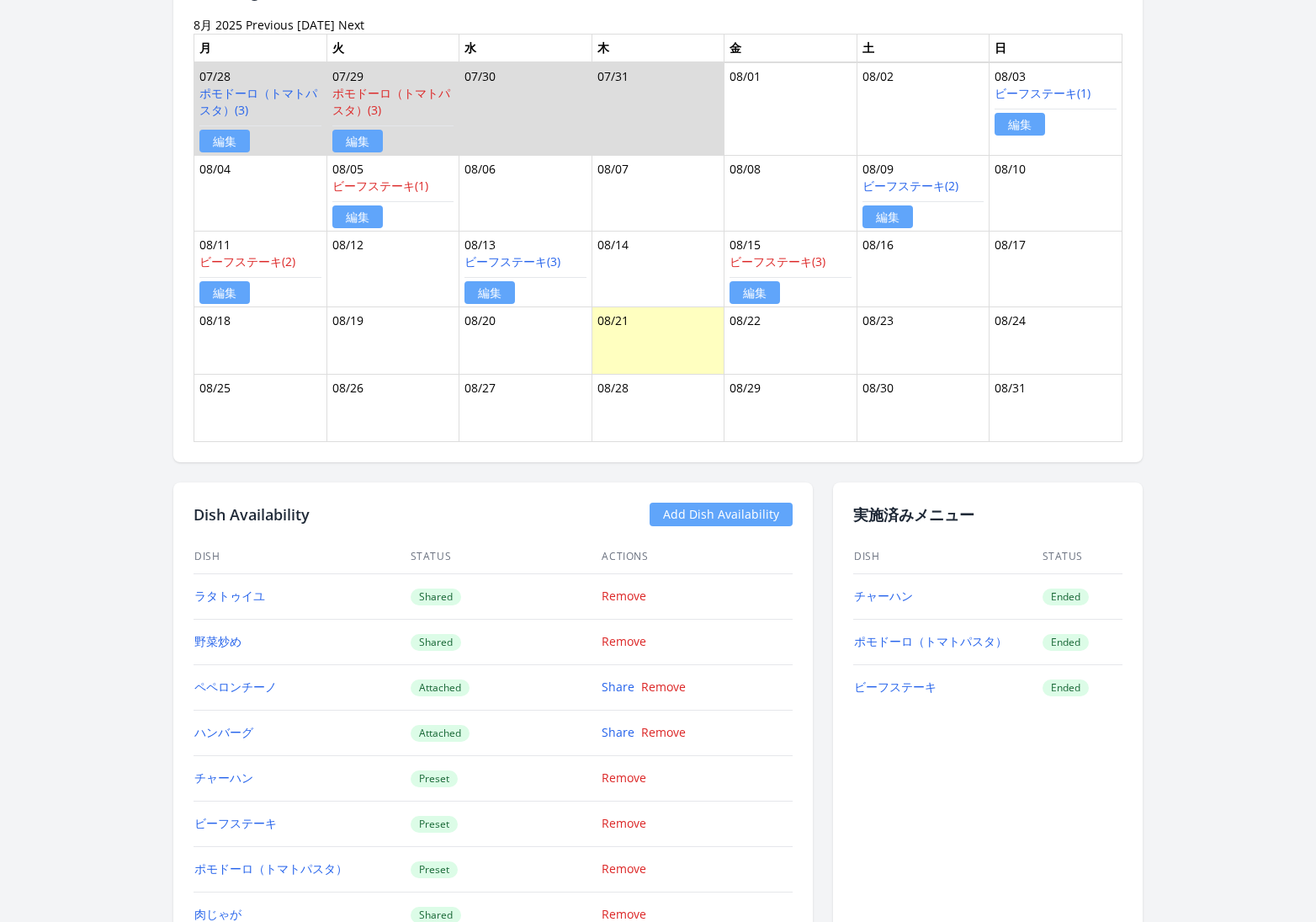
scroll to position [1088, 0]
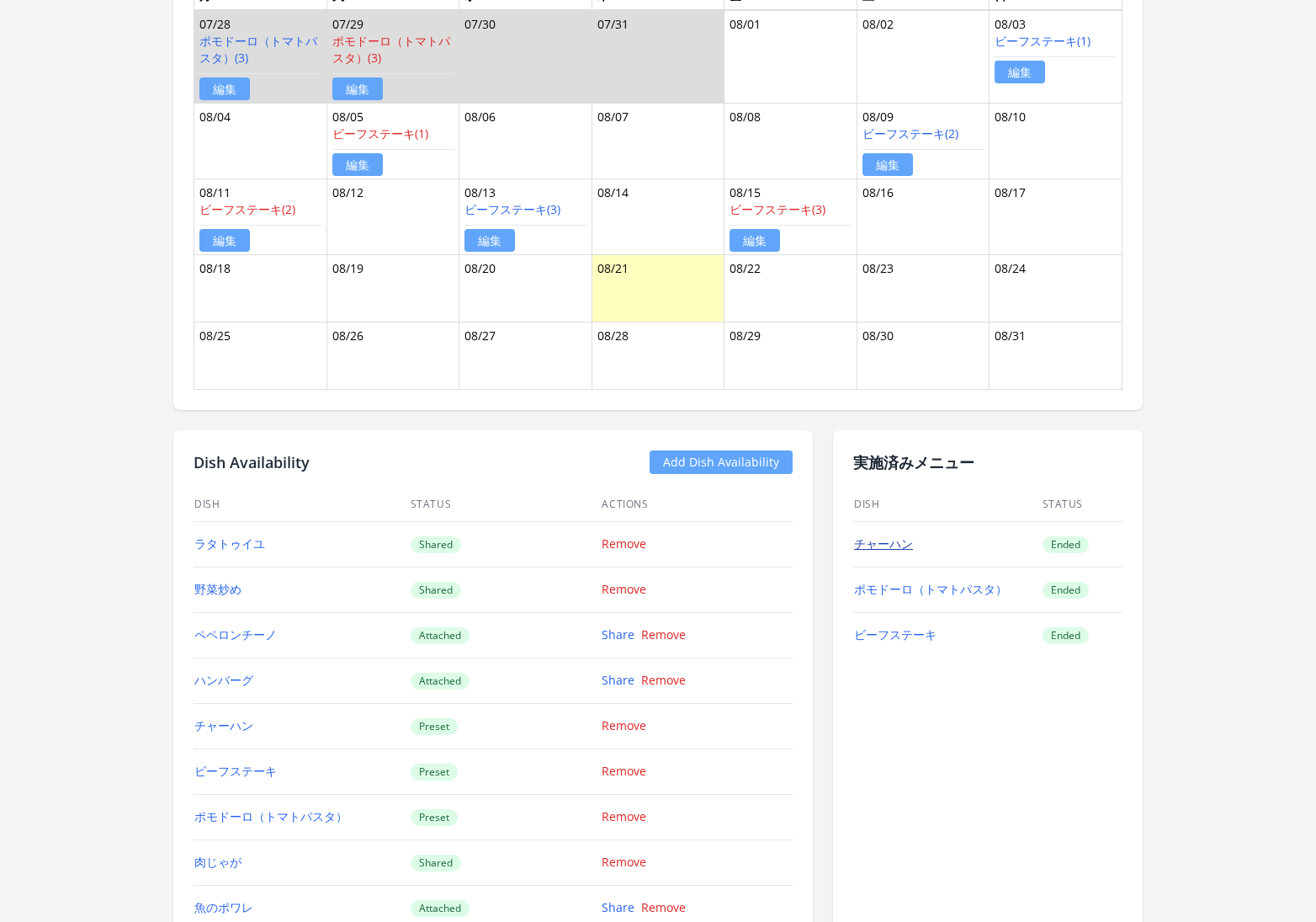
click at [885, 535] on link "チャーハン" at bounding box center [884, 543] width 59 height 16
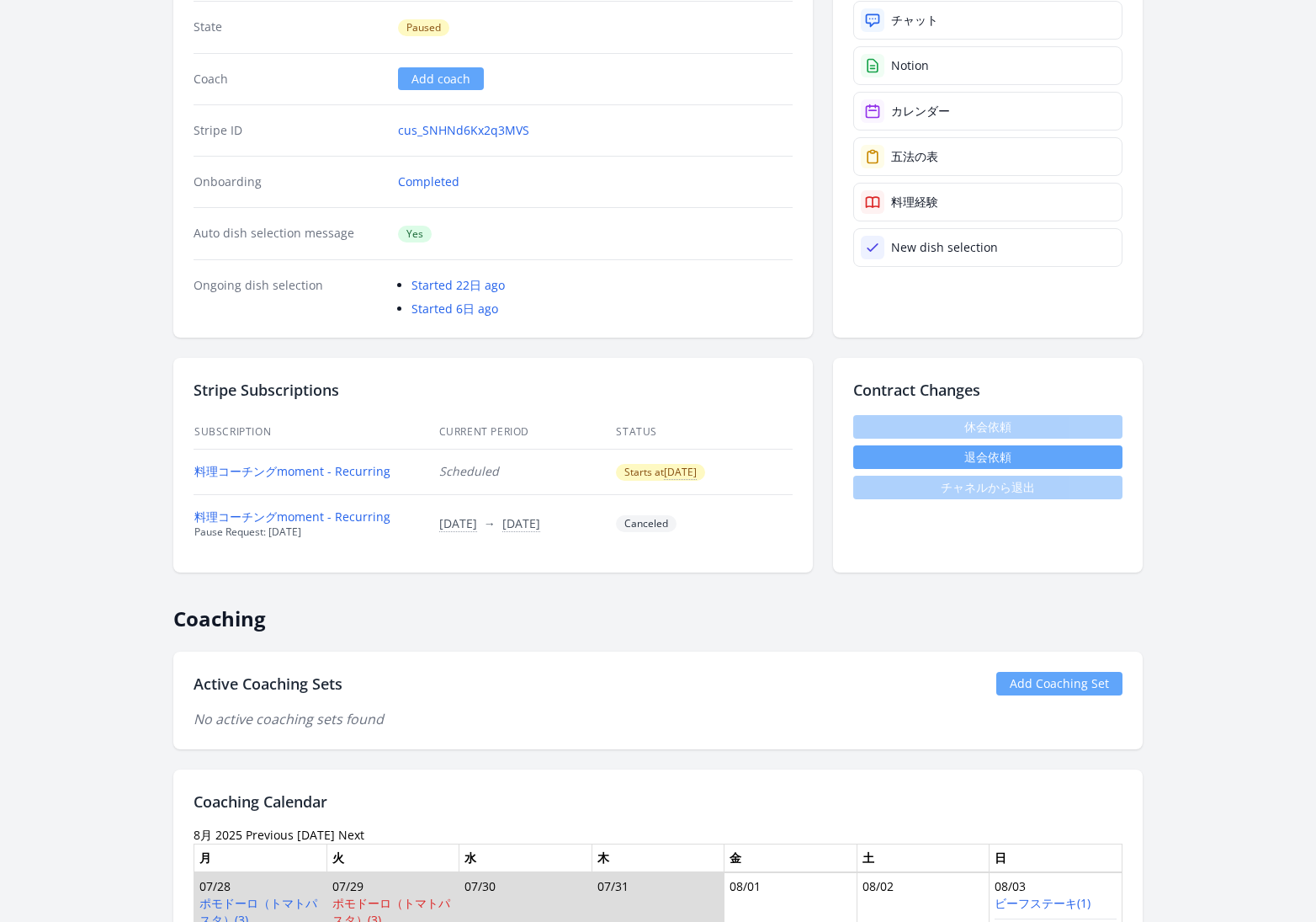
scroll to position [0, 0]
